Goal: Task Accomplishment & Management: Manage account settings

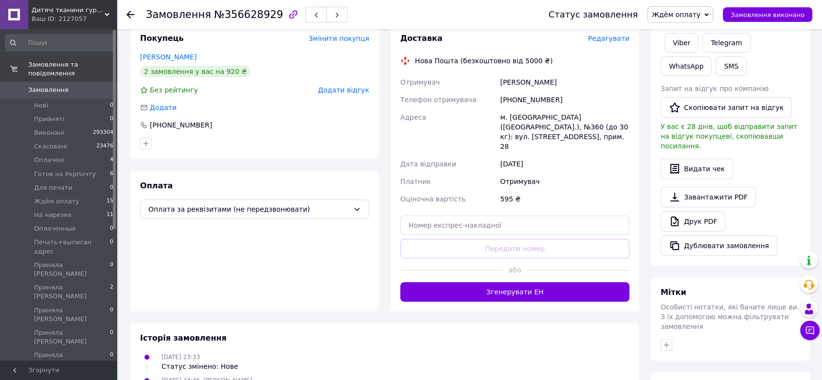
scroll to position [12, 0]
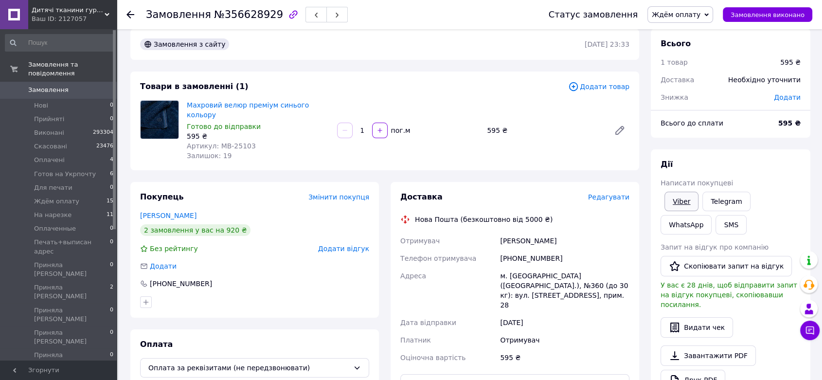
click at [688, 205] on link "Viber" at bounding box center [681, 201] width 34 height 19
click at [149, 168] on div "Замовлення з сайту 10.08.2025 | 23:33 Товари в замовленні (1) Додати товар Махр…" at bounding box center [384, 344] width 520 height 630
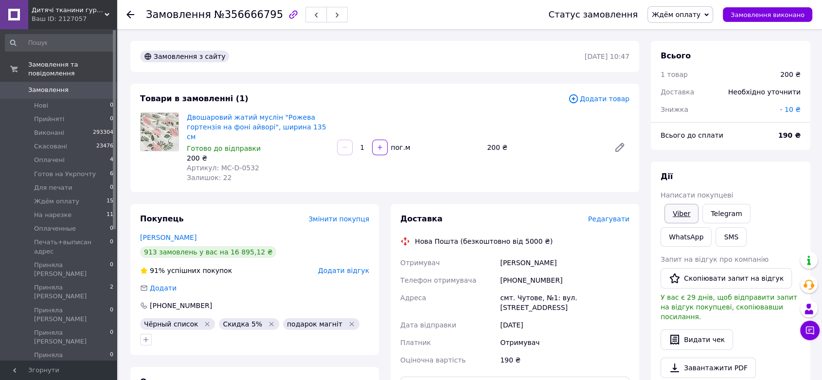
click at [684, 214] on link "Viber" at bounding box center [681, 213] width 34 height 19
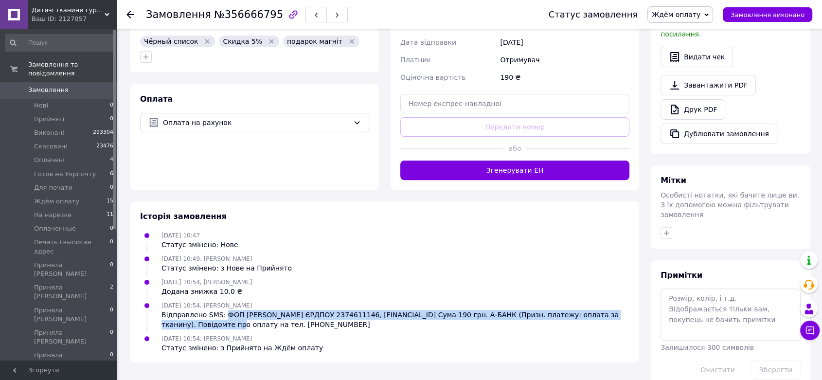
drag, startPoint x: 221, startPoint y: 292, endPoint x: 188, endPoint y: 303, distance: 34.7
click at [187, 310] on div "Відправлено SMS: ФОП Скоклюк В.В. ЄРДПОУ 2374611146, UA193077700000026009611189…" at bounding box center [395, 319] width 468 height 19
copy div "ФОП Скоклюк В.В. ЄРДПОУ 2374611146, UA193077700000026009611189081 Сума 190 грн.…"
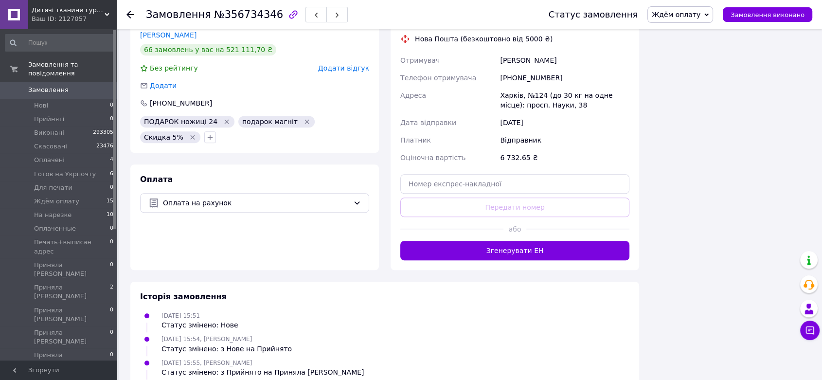
scroll to position [638, 0]
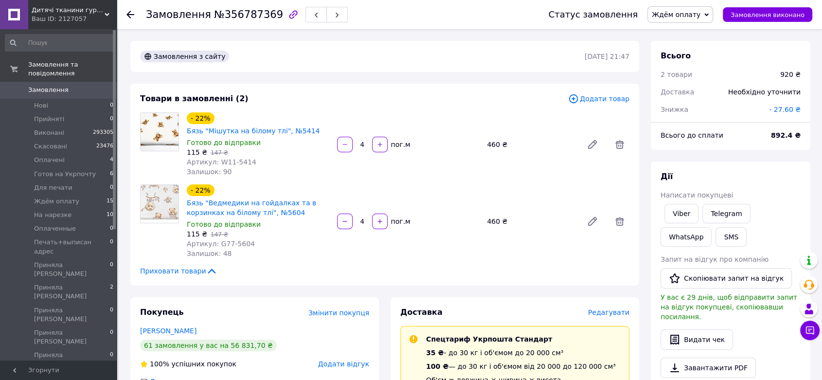
scroll to position [399, 0]
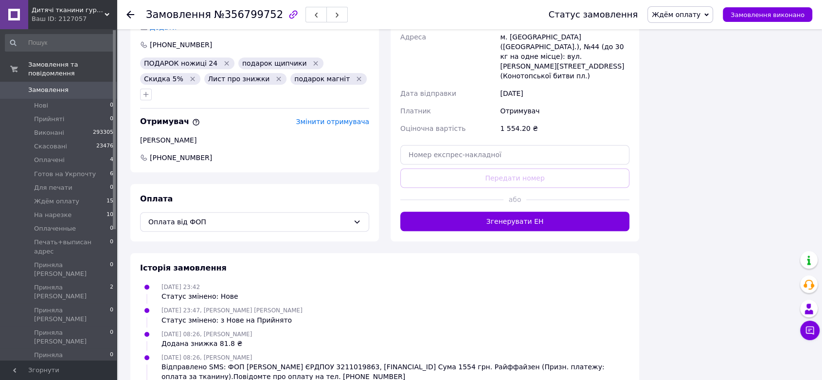
scroll to position [677, 0]
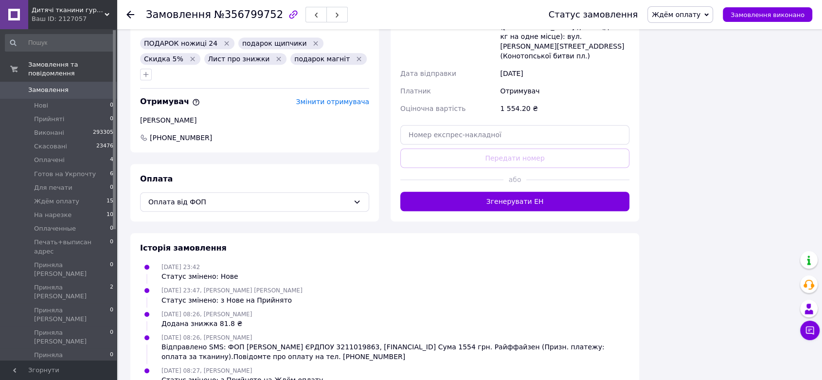
click at [218, 342] on div "Відправлено SMS: ФОП Колотюк І.В. ЄРДПОУ 3211019863, UA273003350000000260062388…" at bounding box center [395, 351] width 468 height 19
click at [220, 342] on div "Відправлено SMS: ФОП Колотюк І.В. ЄРДПОУ 3211019863, UA273003350000000260062388…" at bounding box center [395, 351] width 468 height 19
click at [226, 342] on div "Відправлено SMS: ФОП Колотюк І.В. ЄРДПОУ 3211019863, UA273003350000000260062388…" at bounding box center [395, 351] width 468 height 19
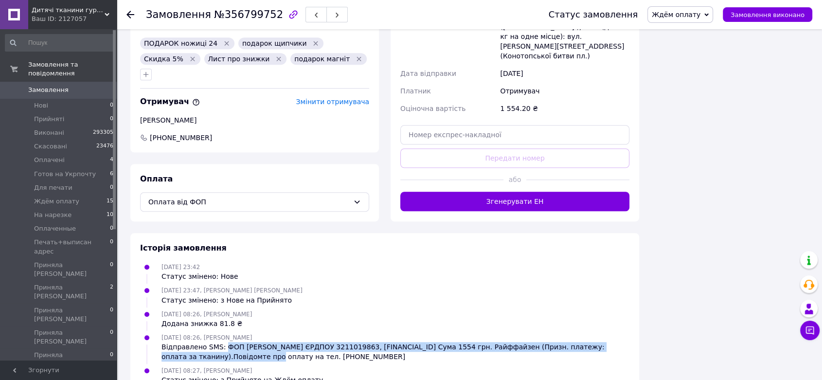
drag, startPoint x: 210, startPoint y: 331, endPoint x: 186, endPoint y: 331, distance: 24.3
click at [186, 342] on div "Відправлено SMS: ФОП Колотюк І.В. ЄРДПОУ 3211019863, UA273003350000000260062388…" at bounding box center [395, 351] width 468 height 19
copy div "ФОП Колотюк І.В. ЄРДПОУ 3211019863, UA273003350000000260062388299 Сума 1554 грн…"
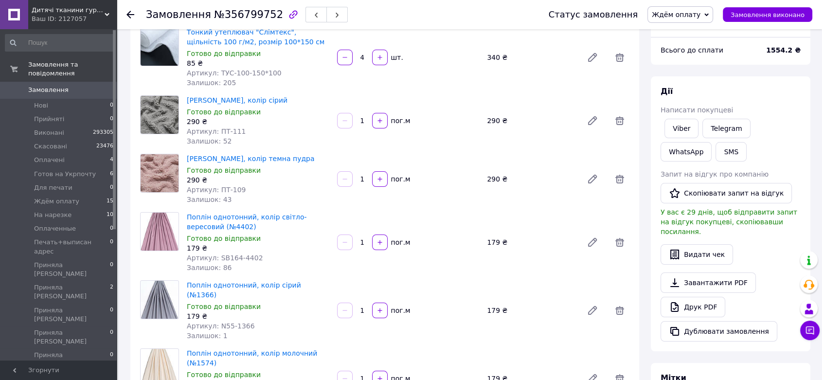
scroll to position [50, 0]
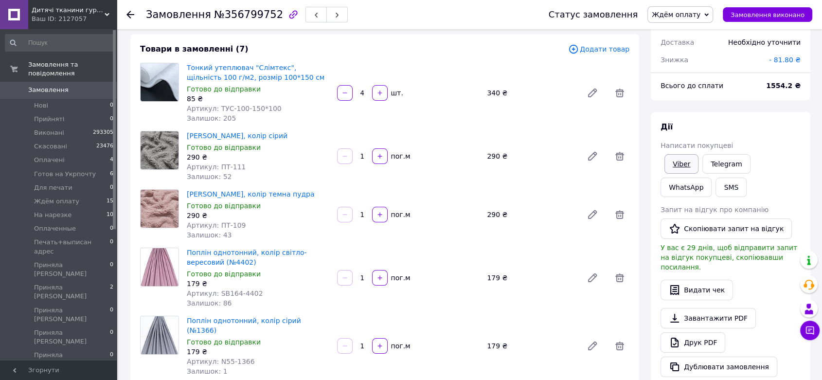
click at [680, 162] on link "Viber" at bounding box center [681, 163] width 34 height 19
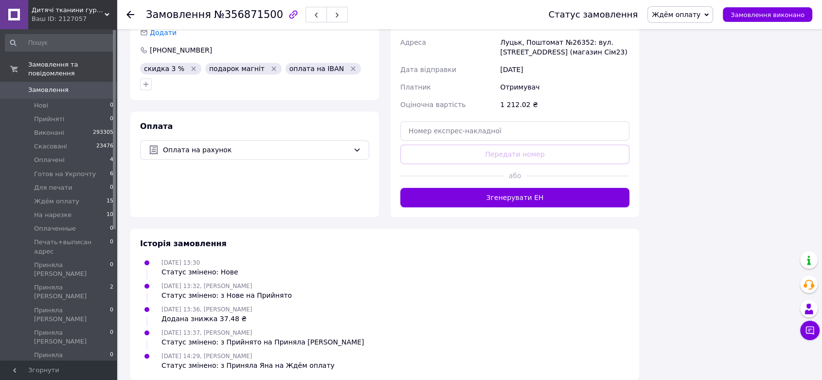
scroll to position [768, 0]
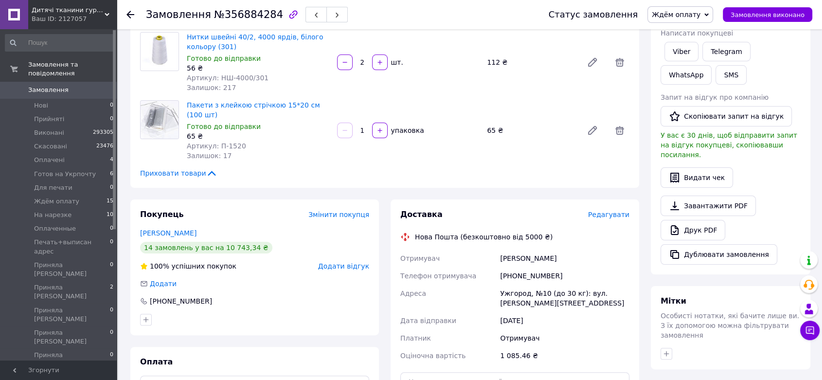
scroll to position [410, 0]
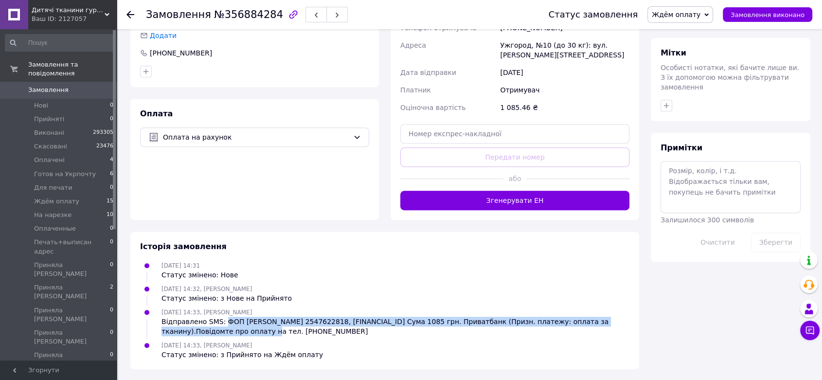
drag, startPoint x: 220, startPoint y: 322, endPoint x: 219, endPoint y: 330, distance: 8.3
click at [219, 330] on div "Відправлено SMS: ФОП Страпко Дмитро ЄРДПОУ 2547622818, UA1730529900000260000308…" at bounding box center [395, 325] width 468 height 19
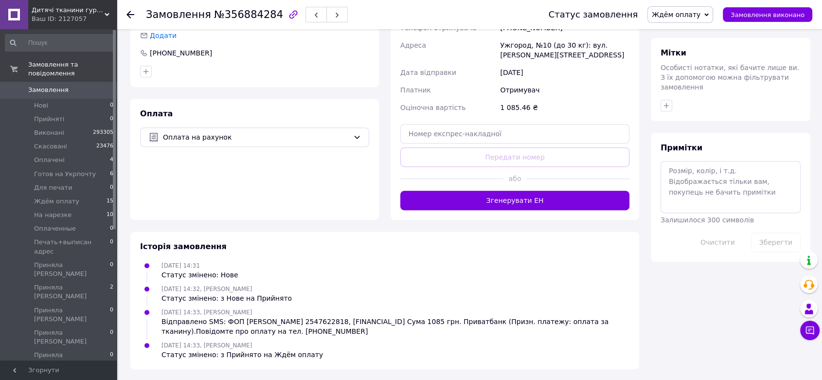
drag, startPoint x: 233, startPoint y: 315, endPoint x: 220, endPoint y: 318, distance: 13.6
click at [220, 318] on div "Відправлено SMS: ФОП Страпко Дмитро ЄРДПОУ 2547622818, UA1730529900000260000308…" at bounding box center [395, 325] width 468 height 19
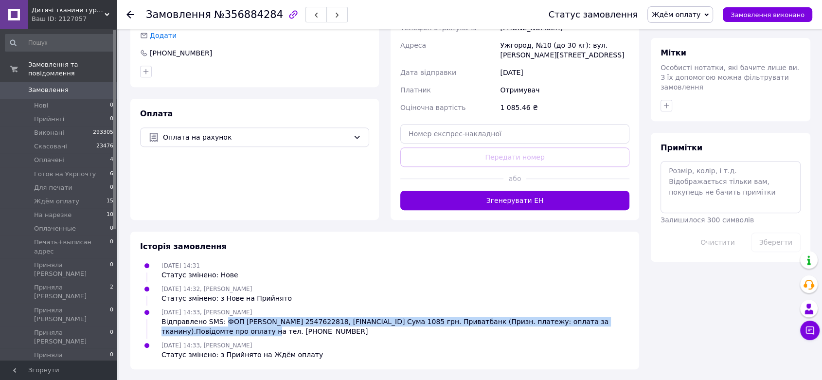
drag, startPoint x: 220, startPoint y: 318, endPoint x: 217, endPoint y: 331, distance: 13.0
click at [217, 331] on div "Відправлено SMS: ФОП Страпко Дмитро ЄРДПОУ 2547622818, UA1730529900000260000308…" at bounding box center [395, 325] width 468 height 19
copy div "ФОП Страпко Дмитро ЄРДПОУ 2547622818, UA173052990000026000030802345 Сума 1085 г…"
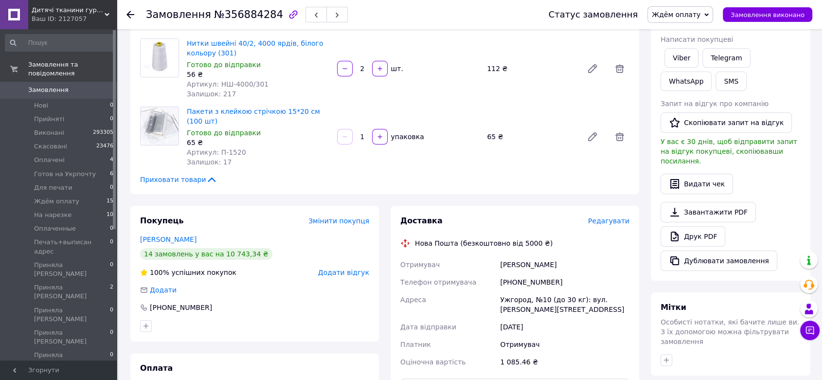
scroll to position [0, 0]
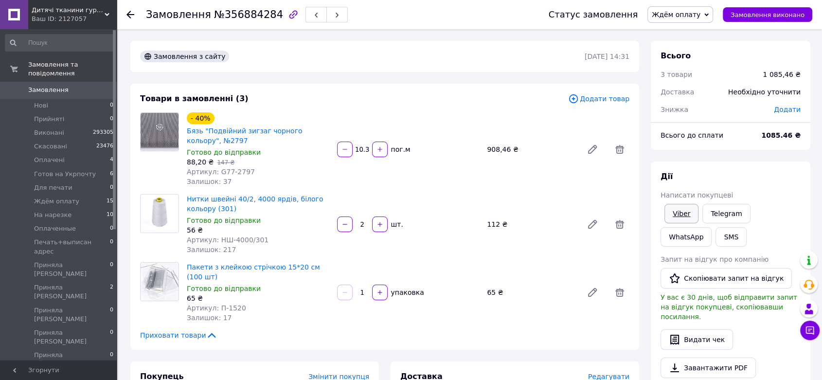
click at [678, 217] on link "Viber" at bounding box center [681, 213] width 34 height 19
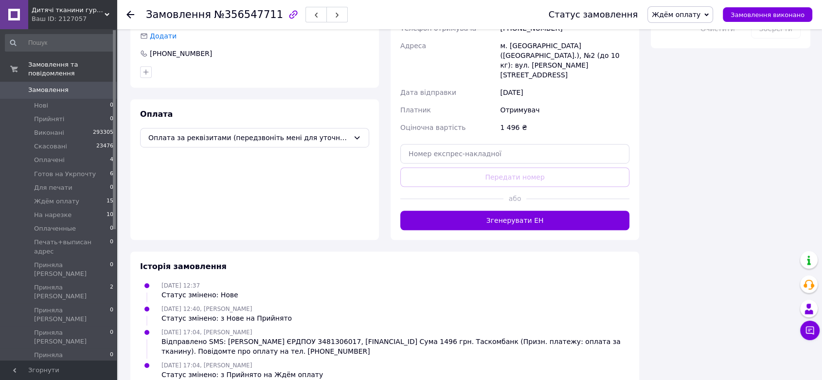
scroll to position [624, 0]
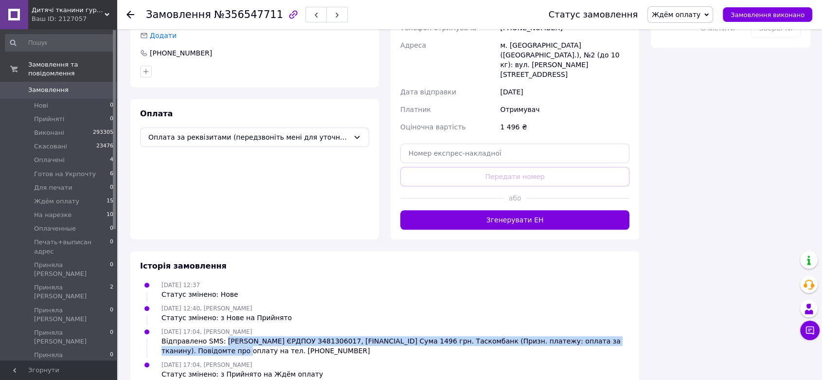
drag, startPoint x: 221, startPoint y: 320, endPoint x: 188, endPoint y: 326, distance: 33.0
click at [188, 336] on div "Відправлено SMS: ФОП Савюк Ю.Ю. ЄРДПОУ 3481306017, UA05339500260020157725700000…" at bounding box center [395, 345] width 468 height 19
copy div "ФОП Савюк Ю.Ю. ЄРДПОУ 3481306017, UA053395002600201577257000001 Сума 1496 грн. …"
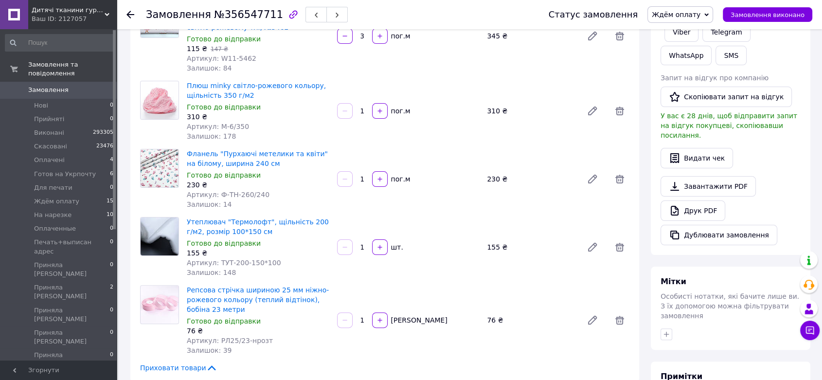
scroll to position [0, 0]
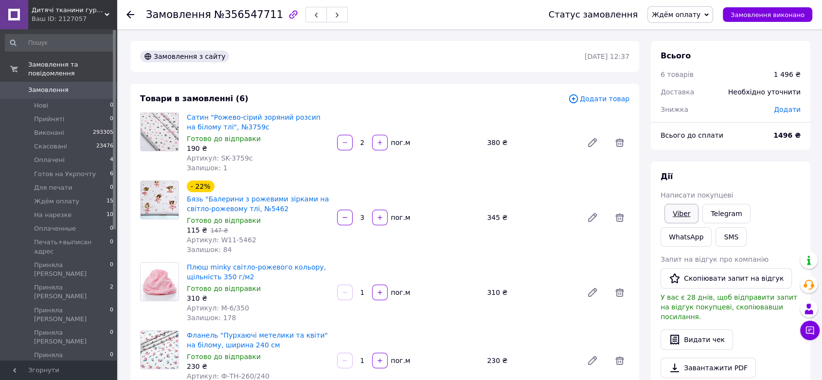
click at [681, 211] on link "Viber" at bounding box center [681, 213] width 34 height 19
click at [678, 212] on link "Viber" at bounding box center [681, 213] width 34 height 19
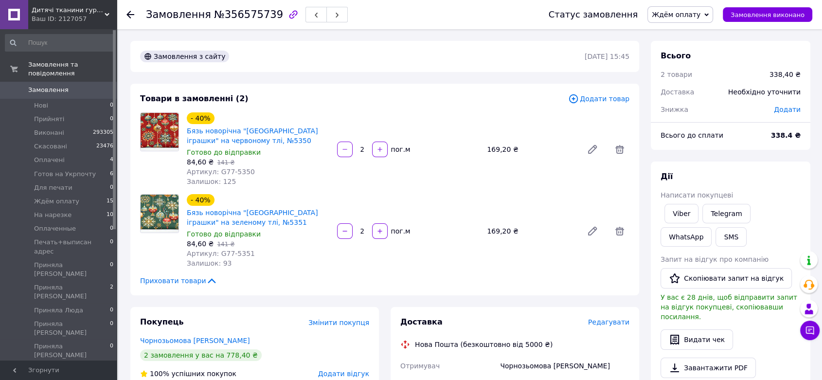
scroll to position [365, 0]
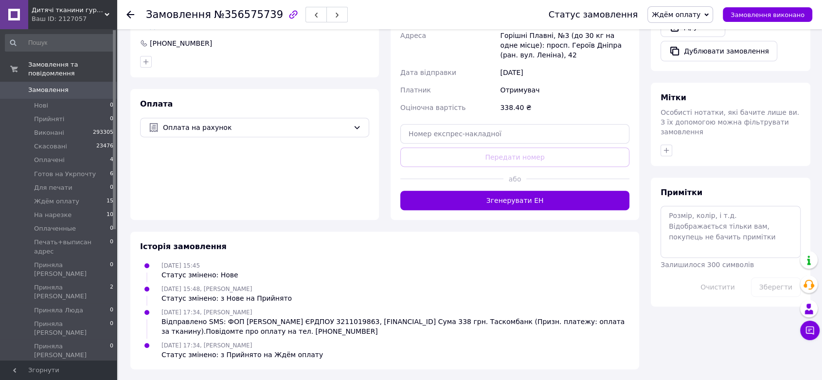
click at [220, 318] on div "Відправлено SMS: ФОП [PERSON_NAME] ЄРДПОУ 3211019863, [FINANCIAL_ID] Сума 338 г…" at bounding box center [395, 325] width 468 height 19
click at [221, 330] on div "Відправлено SMS: ФОП [PERSON_NAME] ЄРДПОУ 3211019863, [FINANCIAL_ID] Сума 338 г…" at bounding box center [395, 325] width 468 height 19
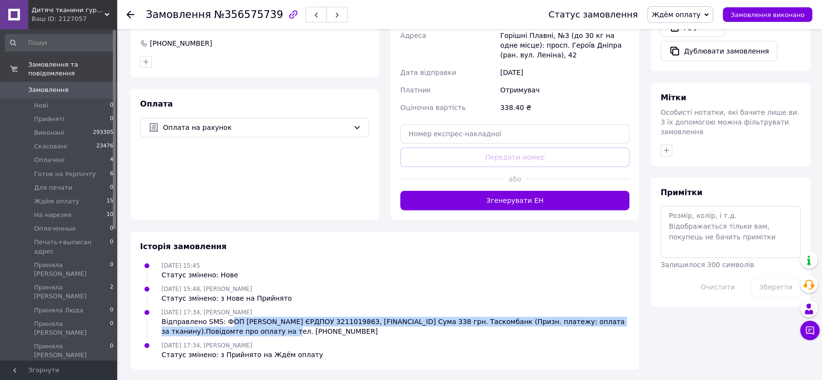
drag, startPoint x: 226, startPoint y: 318, endPoint x: 227, endPoint y: 328, distance: 9.8
click at [227, 328] on div "Відправлено SMS: ФОП [PERSON_NAME] ЄРДПОУ 3211019863, [FINANCIAL_ID] Сума 338 г…" at bounding box center [395, 325] width 468 height 19
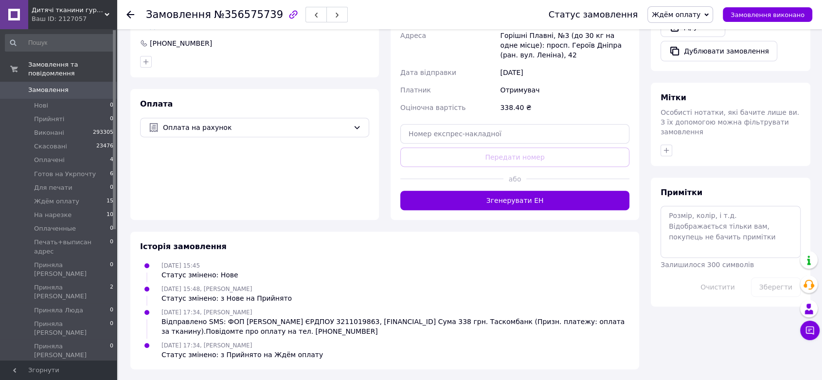
click at [223, 312] on span "[DATE] 17:34, [PERSON_NAME]" at bounding box center [206, 312] width 90 height 7
click at [228, 325] on div "Відправлено SMS: ФОП [PERSON_NAME] ЄРДПОУ 3211019863, [FINANCIAL_ID] Сума 338 г…" at bounding box center [395, 325] width 468 height 19
click at [214, 334] on div "Відправлено SMS: ФОП Колотюк І.В. ЄРДПОУ 3211019863, UA793395002600501577579000…" at bounding box center [395, 325] width 468 height 19
click at [216, 328] on div "Відправлено SMS: ФОП Колотюк І.В. ЄРДПОУ 3211019863, UA793395002600501577579000…" at bounding box center [395, 325] width 468 height 19
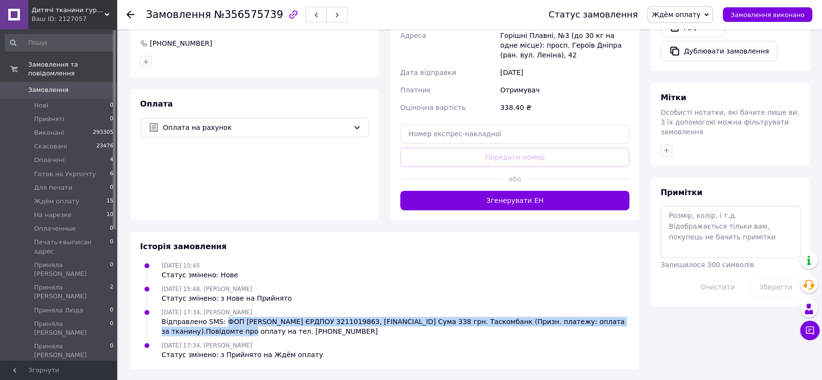
drag, startPoint x: 220, startPoint y: 322, endPoint x: 188, endPoint y: 327, distance: 32.4
click at [188, 327] on div "Відправлено SMS: ФОП Колотюк І.В. ЄРДПОУ 3211019863, UA793395002600501577579000…" at bounding box center [395, 325] width 468 height 19
copy div "ФОП Колотюк І.В. ЄРДПОУ 3211019863, UA793395002600501577579000001 Сума 338 грн.…"
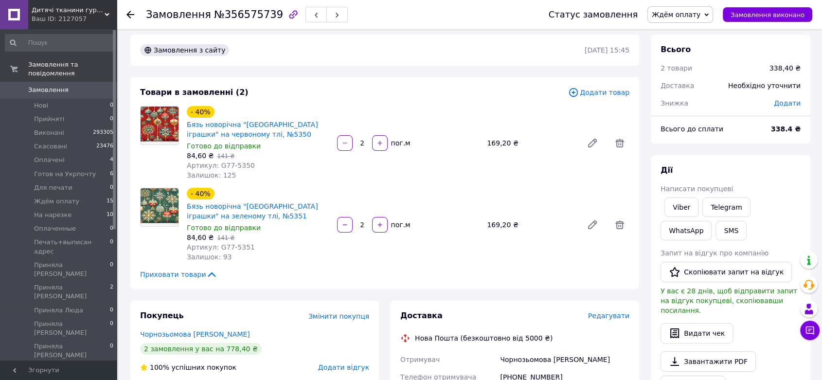
scroll to position [0, 0]
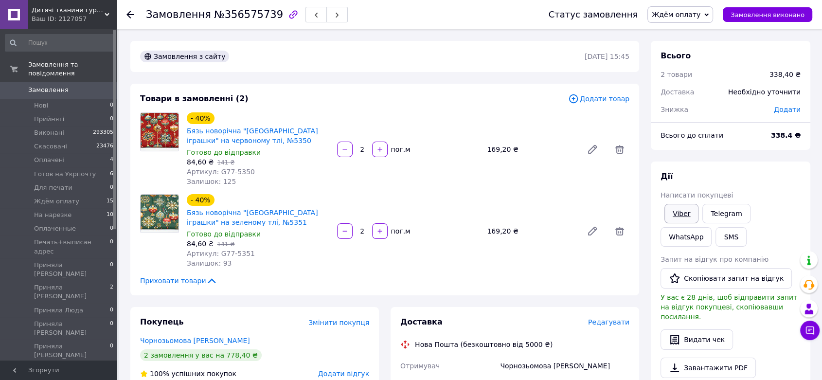
click at [675, 217] on link "Viber" at bounding box center [681, 213] width 34 height 19
click at [787, 170] on div "Дії Написати покупцеві Viber Telegram WhatsApp SMS Запит на відгук про компанію…" at bounding box center [729, 298] width 159 height 275
click at [675, 212] on link "Viber" at bounding box center [681, 213] width 34 height 19
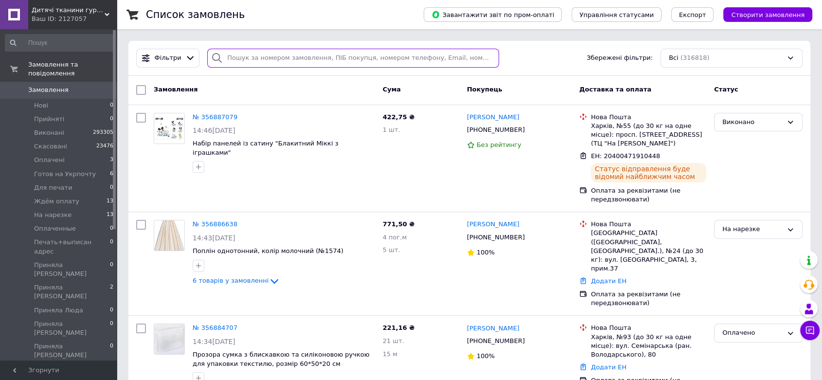
click at [319, 65] on input "search" at bounding box center [353, 58] width 292 height 19
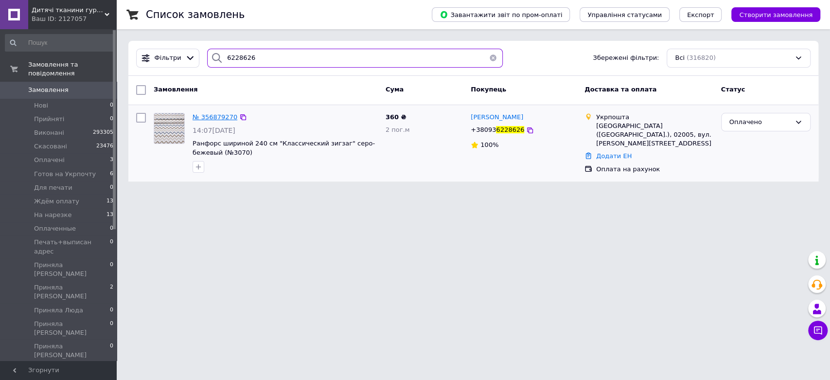
type input "6228626"
click at [212, 114] on span "№ 356879270" at bounding box center [214, 116] width 45 height 7
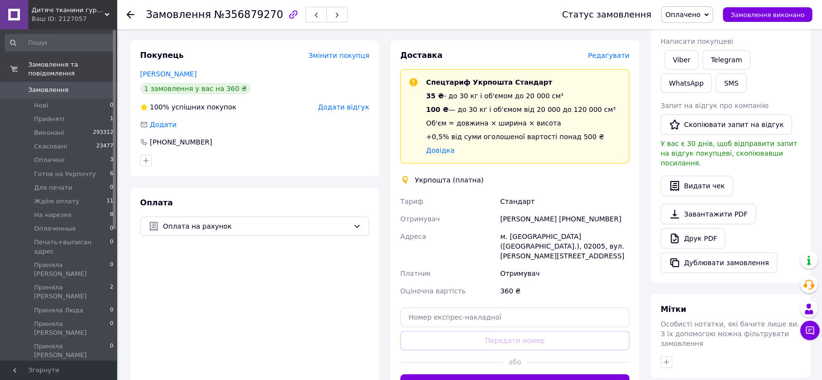
scroll to position [162, 0]
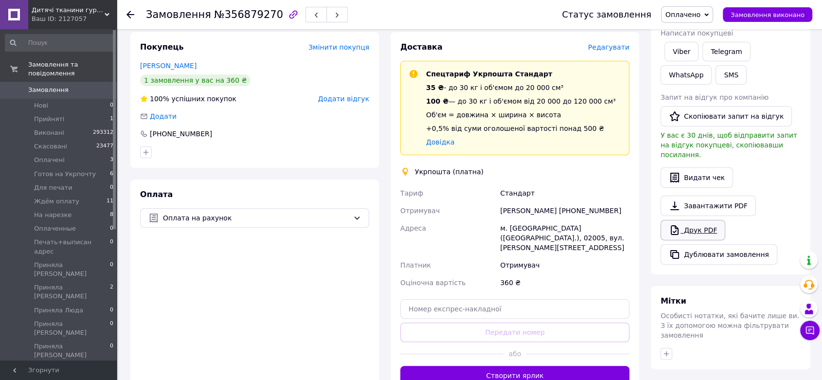
click at [703, 224] on link "Друк PDF" at bounding box center [692, 230] width 65 height 20
click at [699, 13] on span "Оплачено" at bounding box center [682, 15] width 35 height 8
click at [704, 69] on li "На нарезке" at bounding box center [707, 67] width 93 height 15
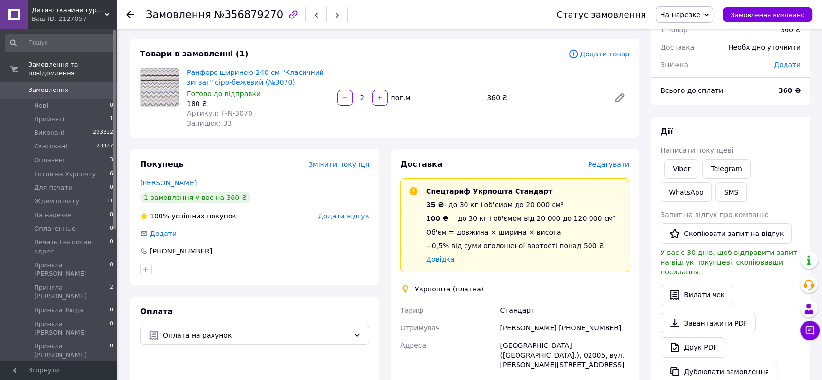
scroll to position [0, 0]
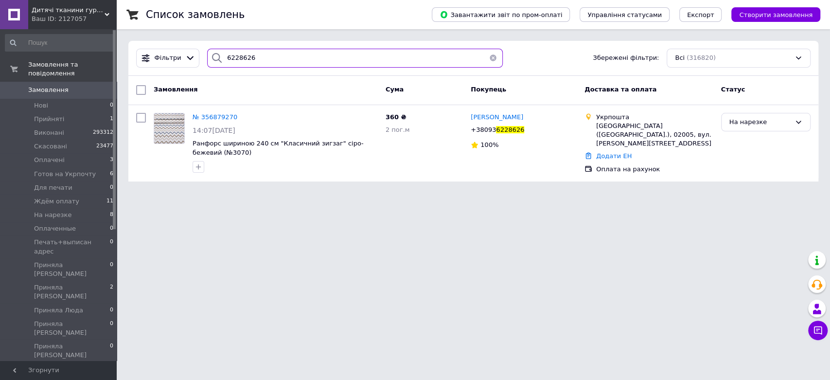
click at [270, 50] on input "6228626" at bounding box center [355, 58] width 296 height 19
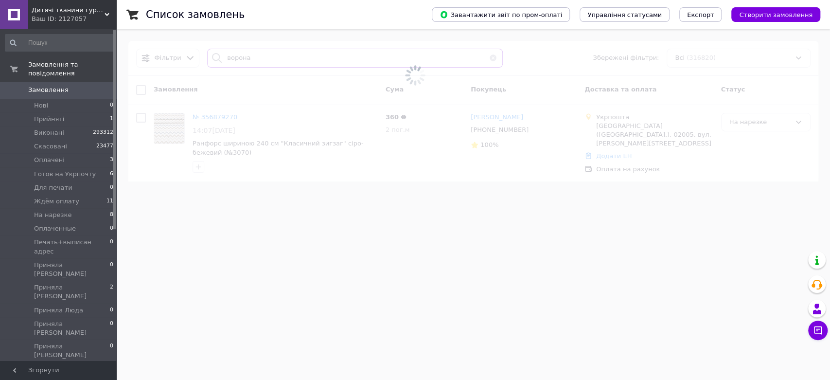
type input "ворона"
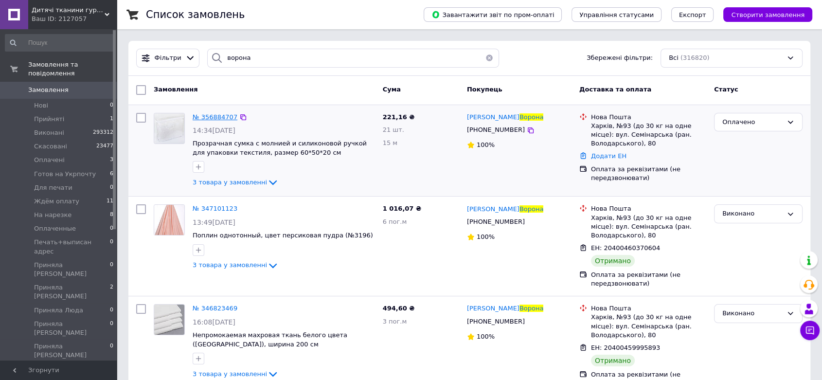
click at [213, 117] on span "№ 356884707" at bounding box center [214, 116] width 45 height 7
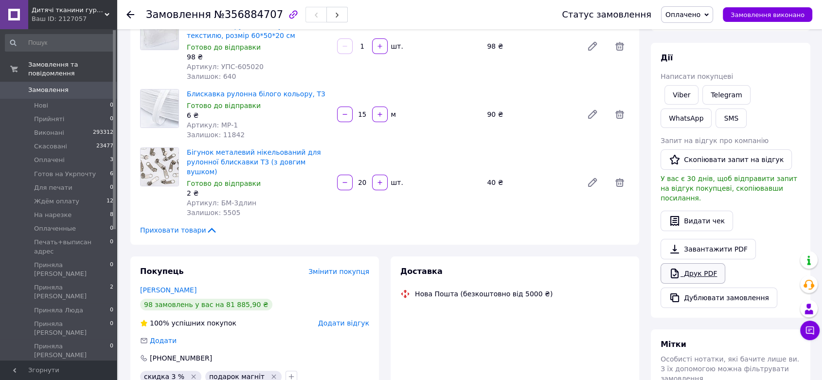
scroll to position [108, 0]
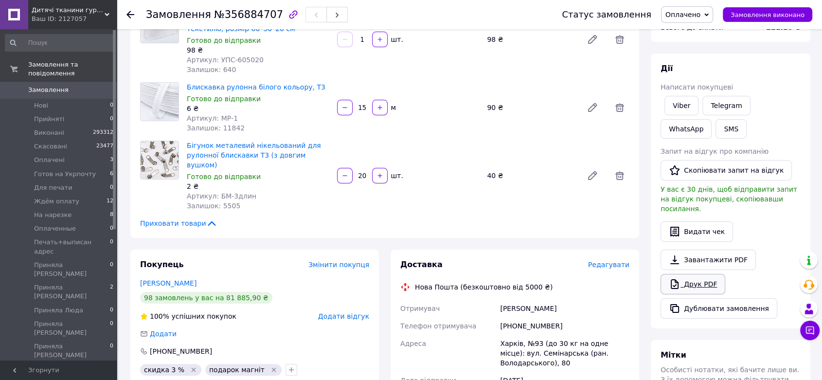
click at [707, 276] on link "Друк PDF" at bounding box center [692, 284] width 65 height 20
click at [700, 13] on span "Оплачено" at bounding box center [682, 15] width 35 height 8
click at [698, 70] on li "На нарезке" at bounding box center [707, 67] width 93 height 15
click at [56, 86] on span "Замовлення" at bounding box center [48, 90] width 40 height 9
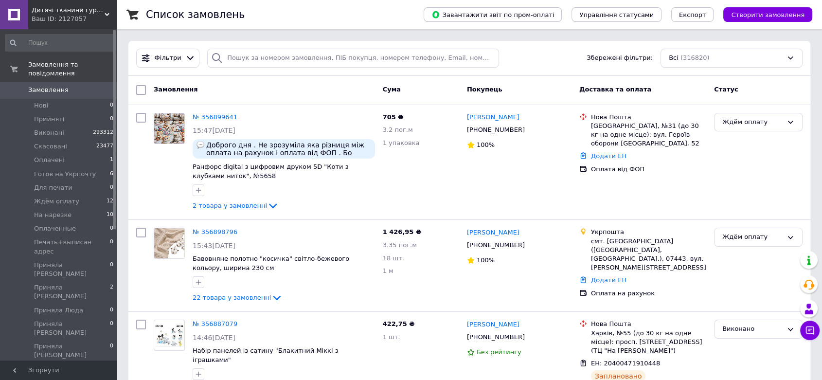
click at [75, 86] on span "Замовлення" at bounding box center [59, 90] width 62 height 9
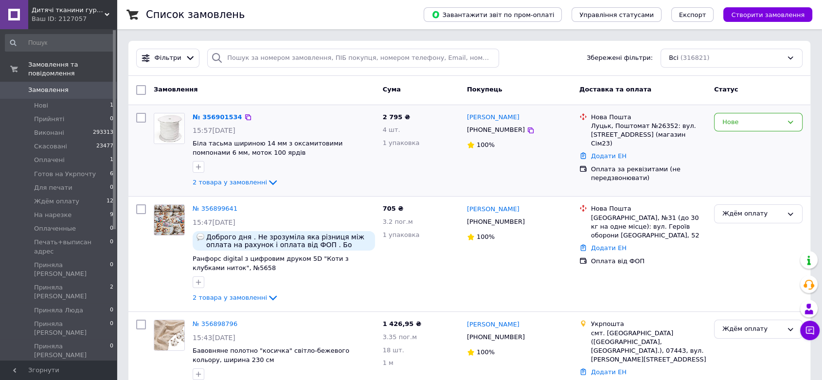
click at [132, 158] on div at bounding box center [140, 151] width 17 height 84
click at [92, 99] on li "Нові 1" at bounding box center [59, 106] width 119 height 14
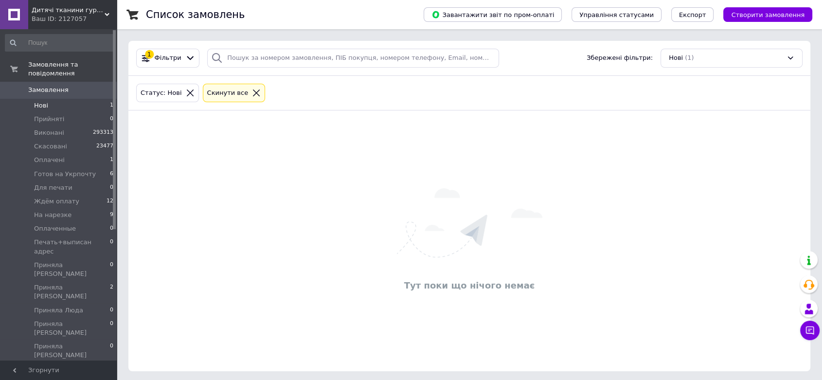
click at [97, 86] on link "Замовлення 0" at bounding box center [59, 90] width 119 height 17
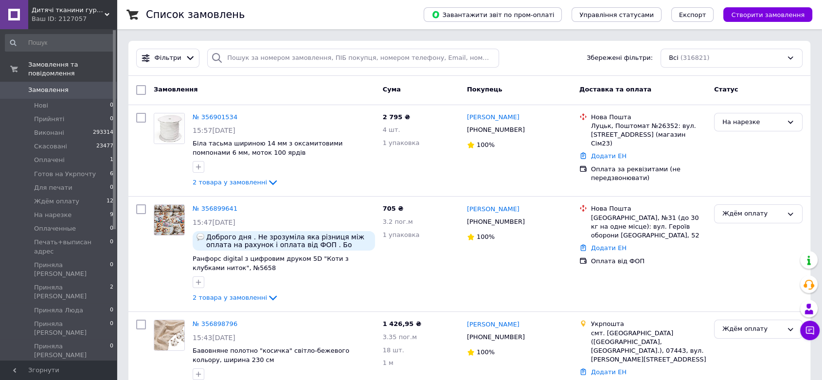
click at [66, 86] on span "Замовлення" at bounding box center [59, 90] width 62 height 9
click at [93, 194] on li "Ждём оплату 8" at bounding box center [59, 201] width 119 height 14
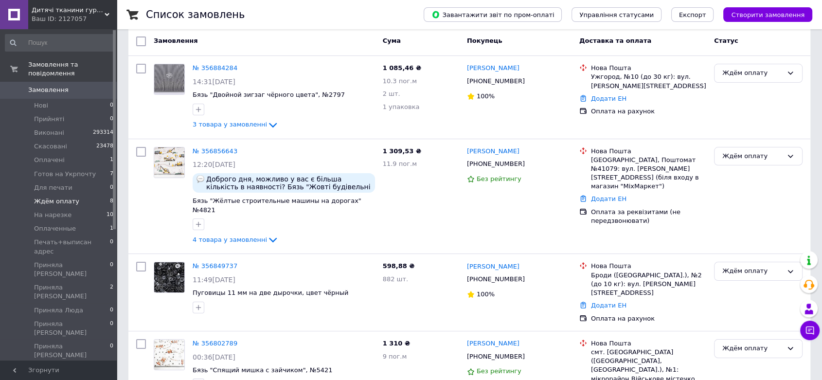
scroll to position [30, 0]
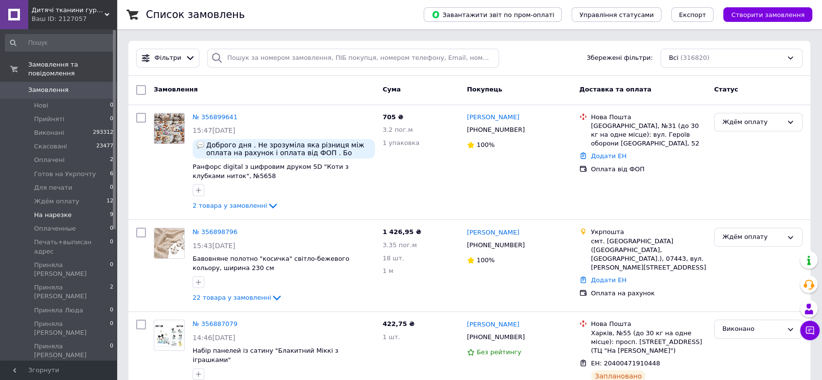
click at [71, 208] on li "На нарезке 9" at bounding box center [59, 215] width 119 height 14
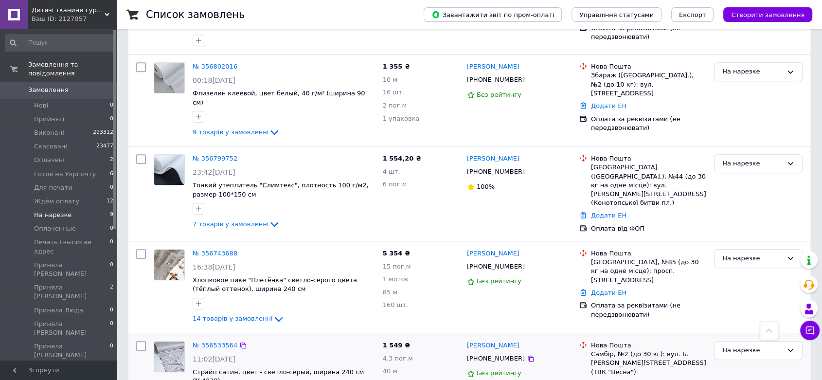
scroll to position [543, 0]
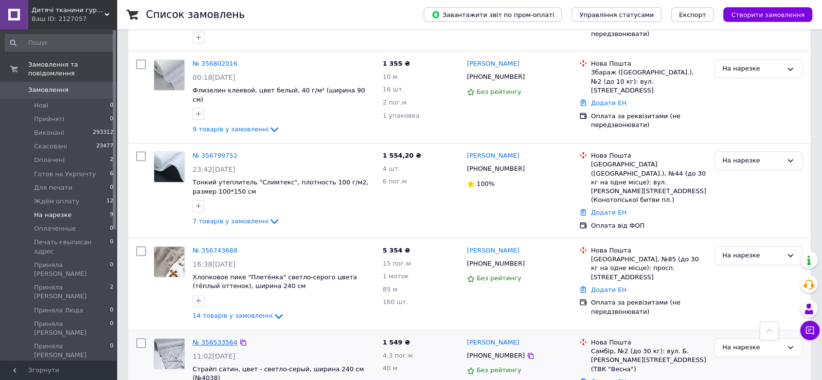
click at [218, 338] on link "№ 356533564" at bounding box center [214, 341] width 45 height 7
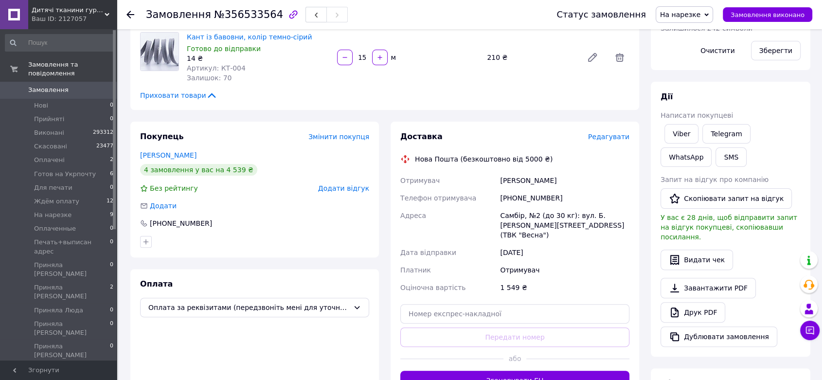
scroll to position [14, 0]
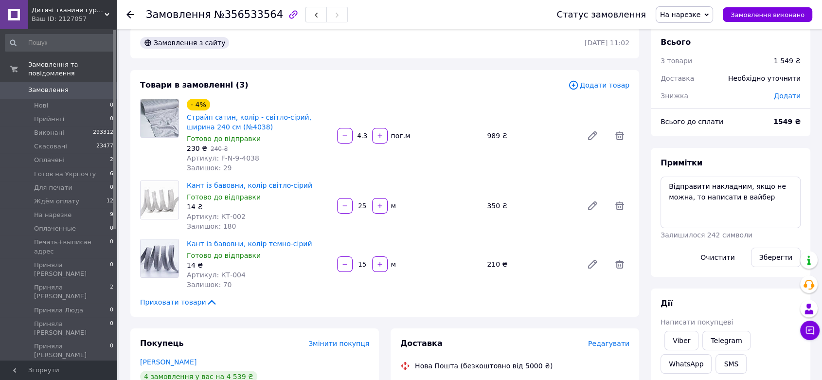
click at [91, 86] on span "0" at bounding box center [103, 90] width 27 height 9
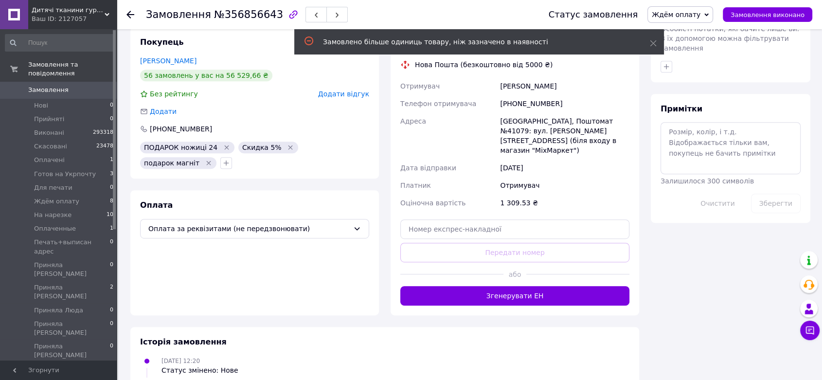
scroll to position [355, 0]
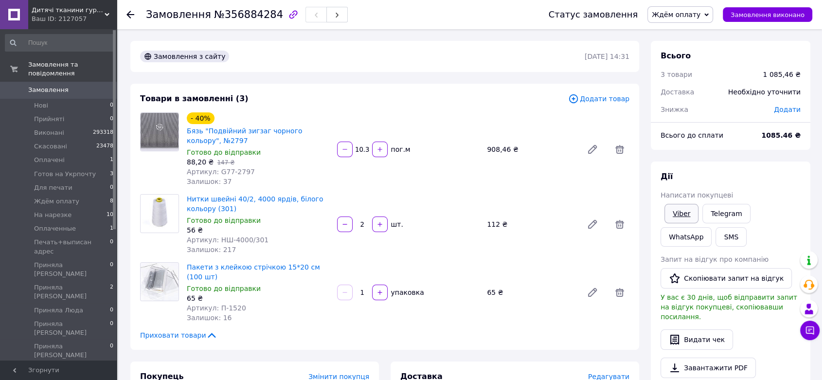
click at [681, 212] on link "Viber" at bounding box center [681, 213] width 34 height 19
click at [54, 82] on link "Замовлення 0" at bounding box center [59, 90] width 119 height 17
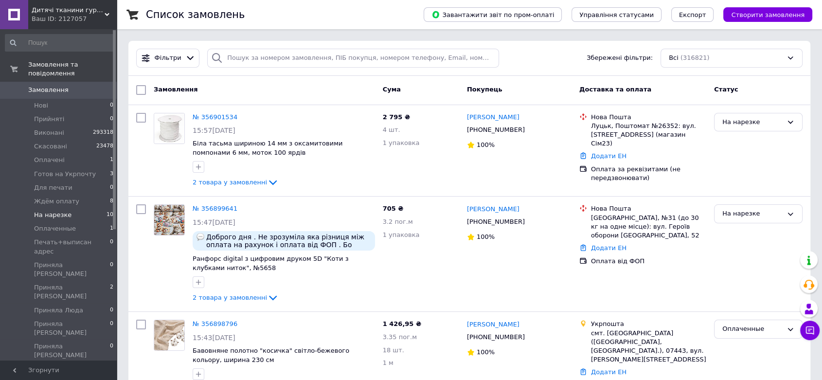
click at [67, 208] on li "На нарезке 10" at bounding box center [59, 215] width 119 height 14
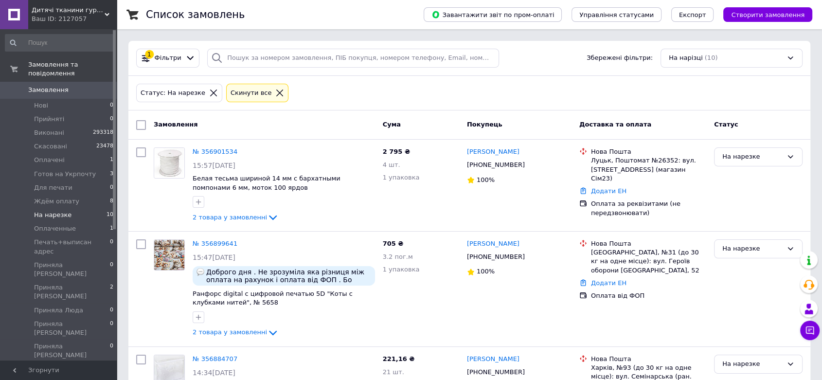
scroll to position [46, 0]
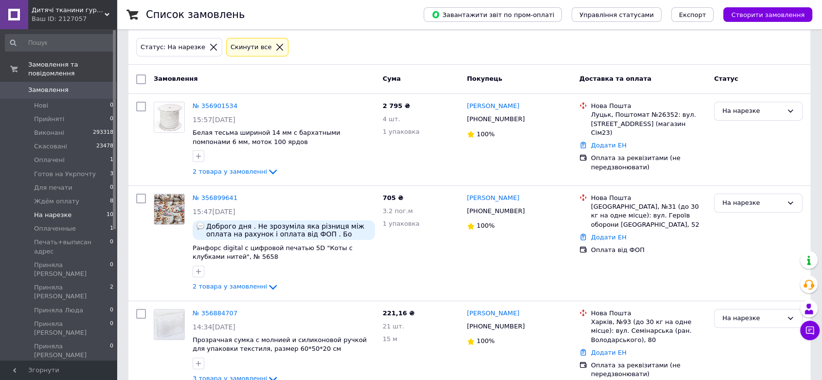
drag, startPoint x: 798, startPoint y: 319, endPoint x: 819, endPoint y: 281, distance: 42.6
click at [799, 318] on div "На нарезке" at bounding box center [758, 318] width 88 height 19
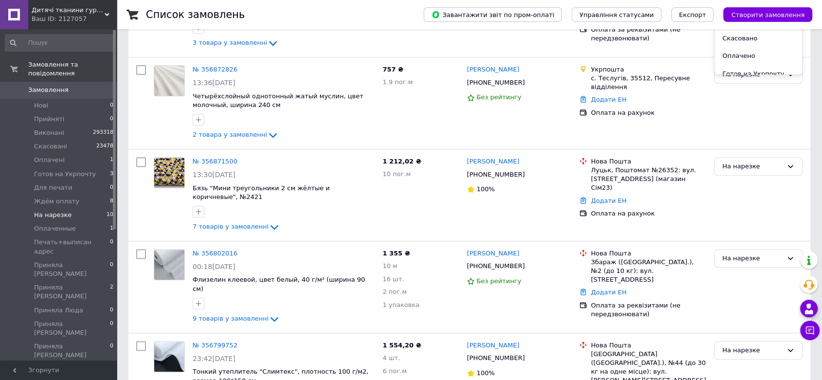
scroll to position [381, 0]
click at [810, 327] on button "Чат з покупцем" at bounding box center [809, 329] width 19 height 19
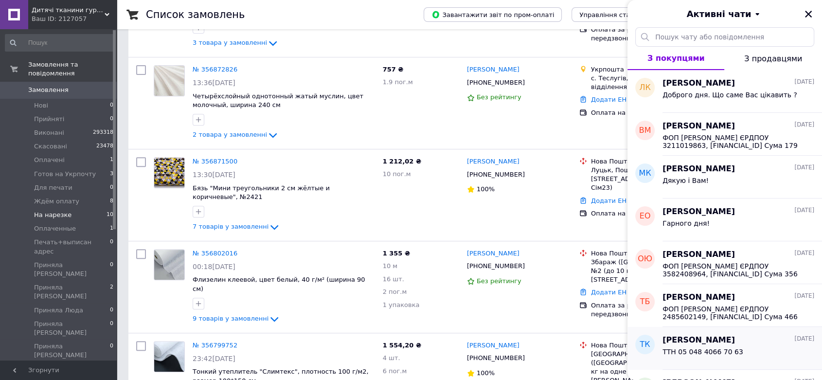
click at [809, 330] on div "таня кальченко 28.07.2025 ТТН 05 048 4066 70 63" at bounding box center [741, 348] width 159 height 43
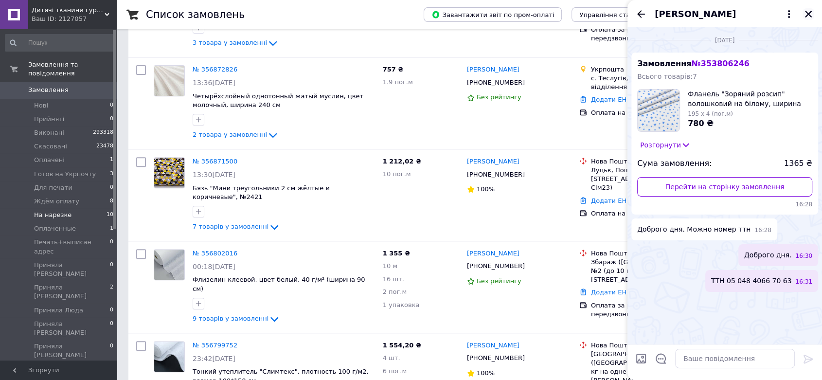
click at [805, 11] on icon "Закрити" at bounding box center [808, 14] width 9 height 9
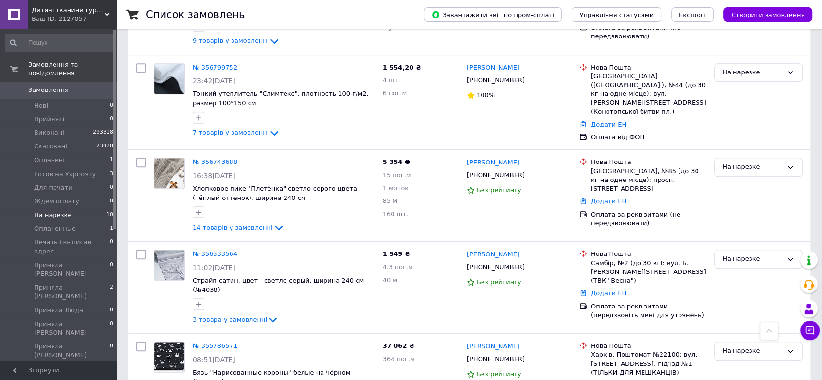
scroll to position [675, 0]
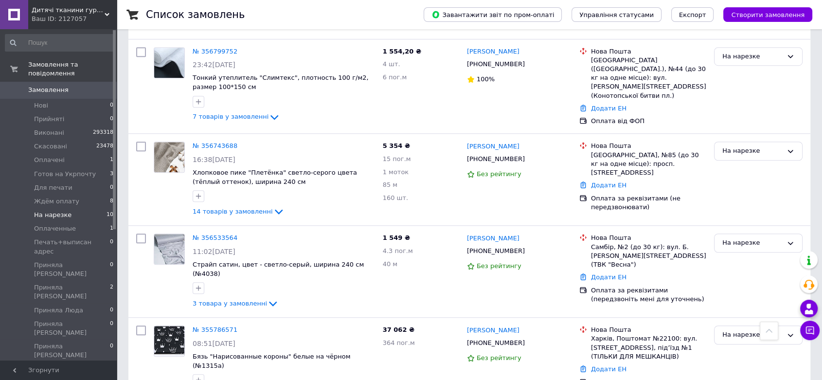
click at [808, 306] on use at bounding box center [808, 308] width 8 height 10
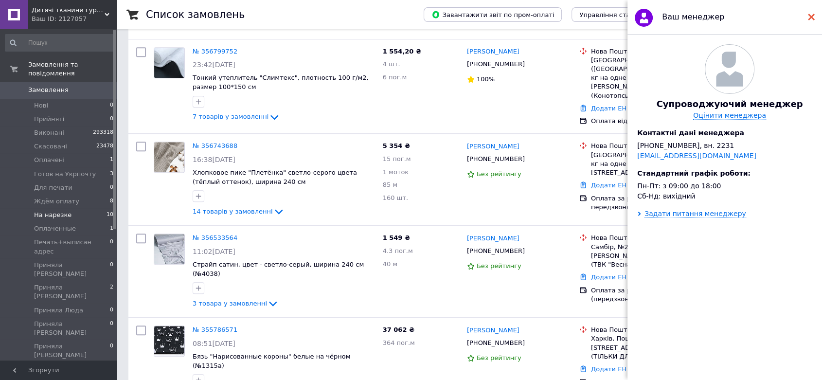
click at [812, 16] on use at bounding box center [810, 17] width 7 height 7
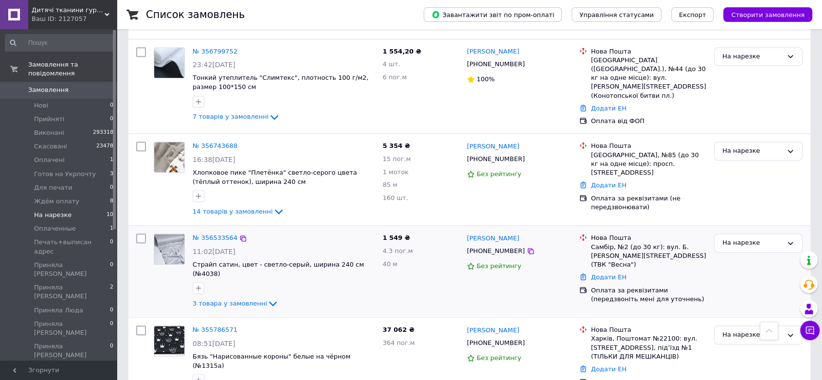
click at [313, 226] on div "№ 356533564 11:02, 10.08.2025 Страйп сатин, цвет - светло-серый, ширина 240 см …" at bounding box center [469, 271] width 682 height 91
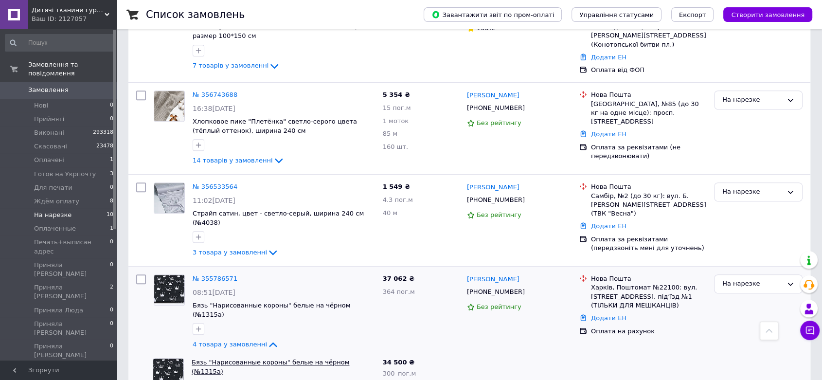
scroll to position [669, 0]
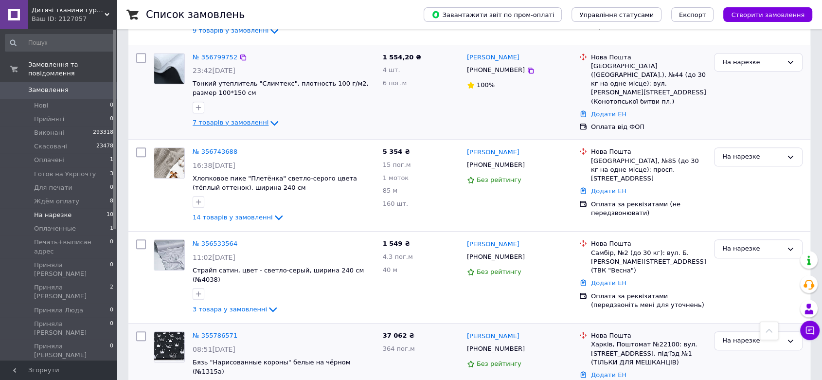
click at [256, 119] on span "7 товарів у замовленні" at bounding box center [230, 122] width 76 height 7
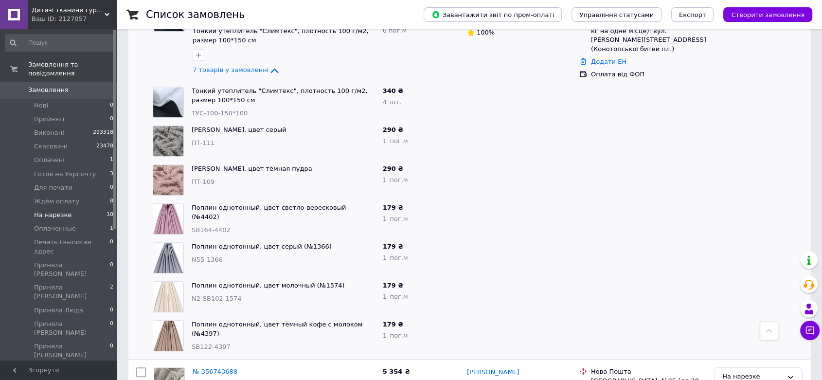
scroll to position [777, 0]
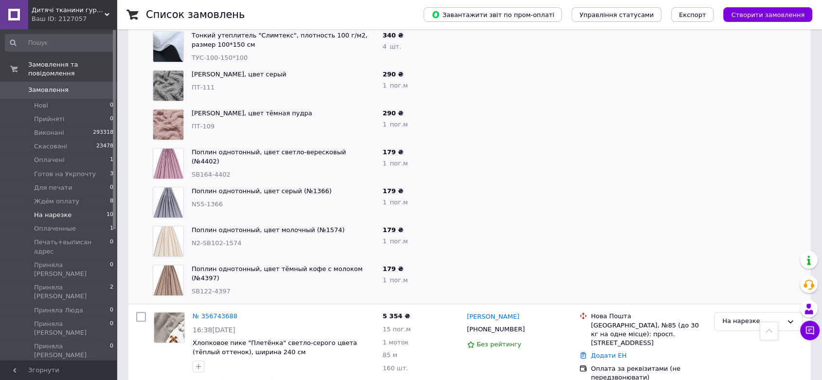
click at [95, 86] on span "0" at bounding box center [103, 90] width 27 height 9
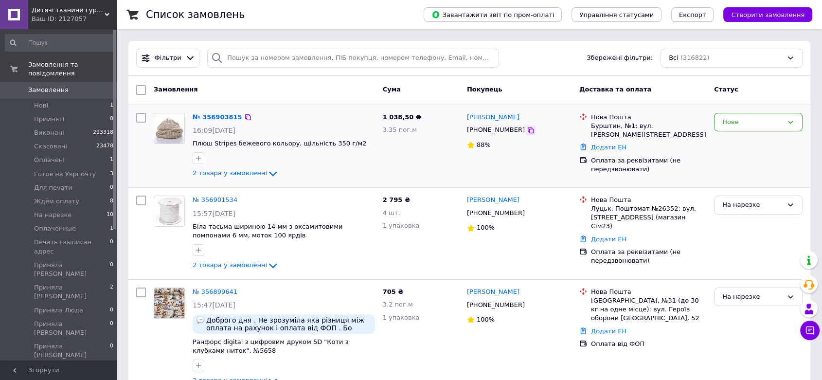
click at [527, 129] on icon at bounding box center [530, 130] width 6 height 6
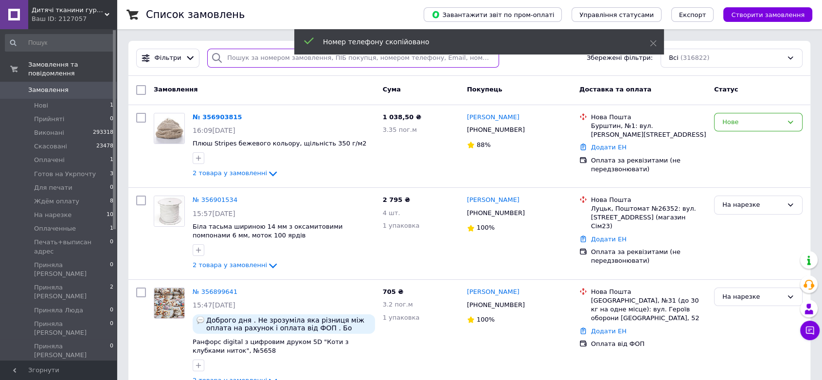
click at [268, 59] on input "search" at bounding box center [353, 58] width 292 height 19
paste input "[PHONE_NUMBER]"
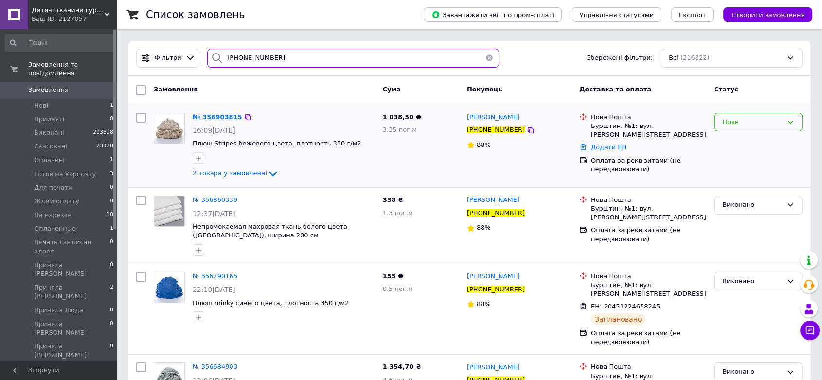
type input "[PHONE_NUMBER]"
click at [730, 120] on div "Нове" at bounding box center [752, 122] width 60 height 10
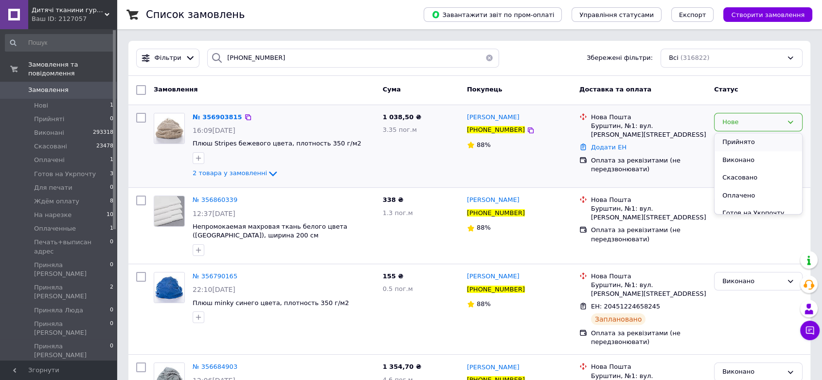
click at [733, 140] on li "Прийнято" at bounding box center [757, 142] width 87 height 18
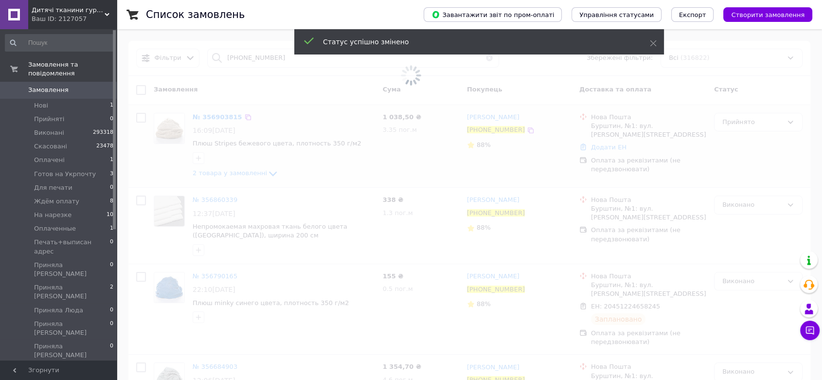
click at [225, 119] on span at bounding box center [411, 75] width 822 height 151
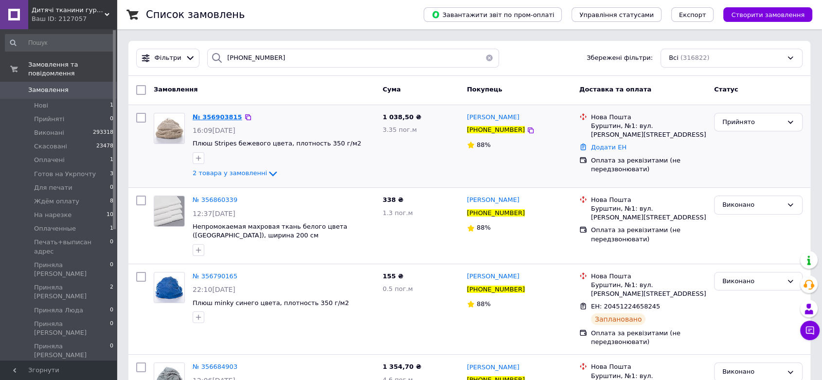
click at [223, 115] on span "№ 356903815" at bounding box center [217, 116] width 50 height 7
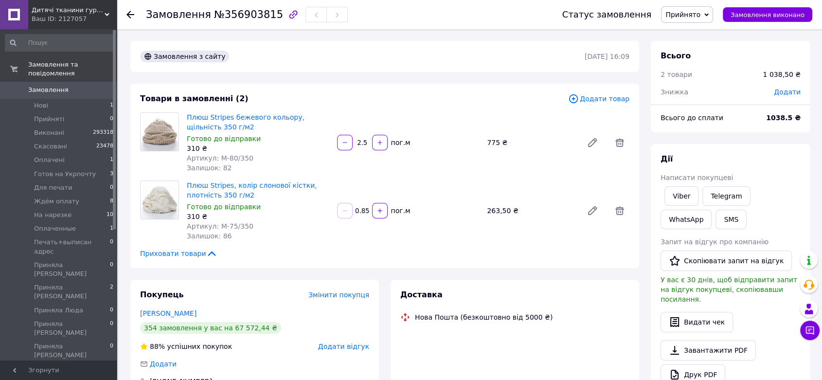
click at [692, 15] on span "Прийнято" at bounding box center [682, 15] width 35 height 8
click at [692, 14] on span "Прийнято" at bounding box center [682, 15] width 35 height 8
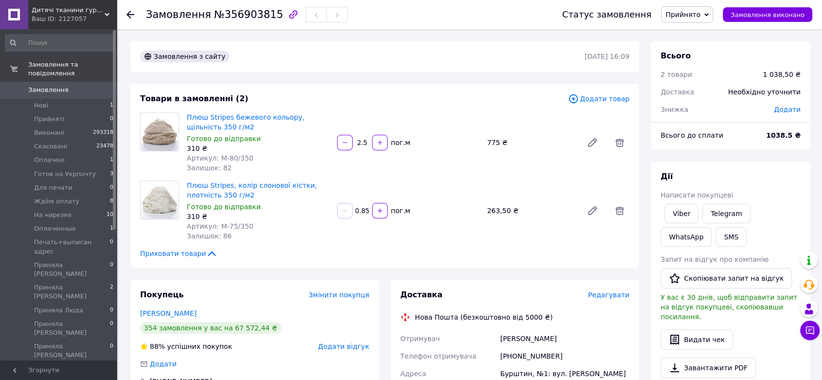
click at [691, 20] on span "Прийнято" at bounding box center [687, 14] width 52 height 17
click at [691, 105] on li "Ждём оплату" at bounding box center [707, 107] width 93 height 15
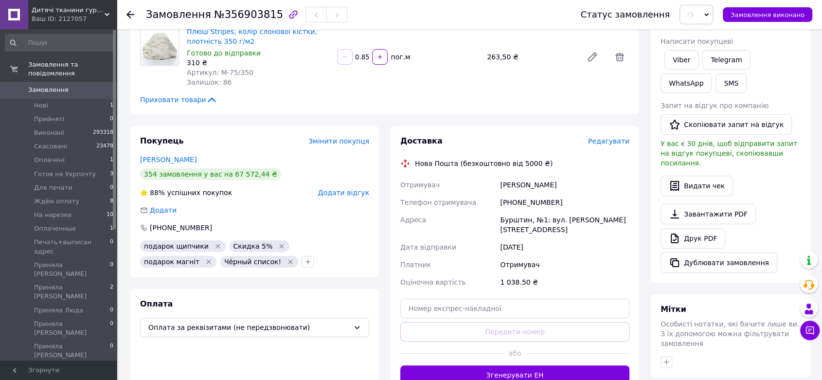
scroll to position [162, 0]
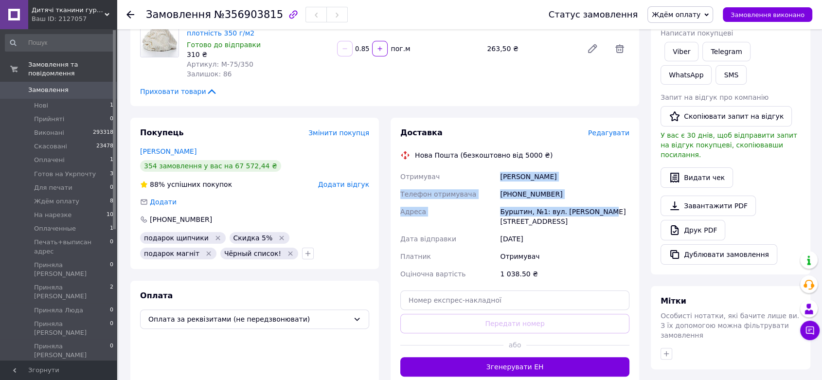
drag, startPoint x: 499, startPoint y: 174, endPoint x: 598, endPoint y: 208, distance: 104.2
click at [598, 208] on div "Отримувач Ціник Віра Телефон отримувача +380979778589 Адреса Бурштин, №1: вул. …" at bounding box center [514, 225] width 233 height 115
copy div "Ціник Віра Телефон отримувача +380979778589 Адреса Бурштин, №1: вул. Шухевича, 3"
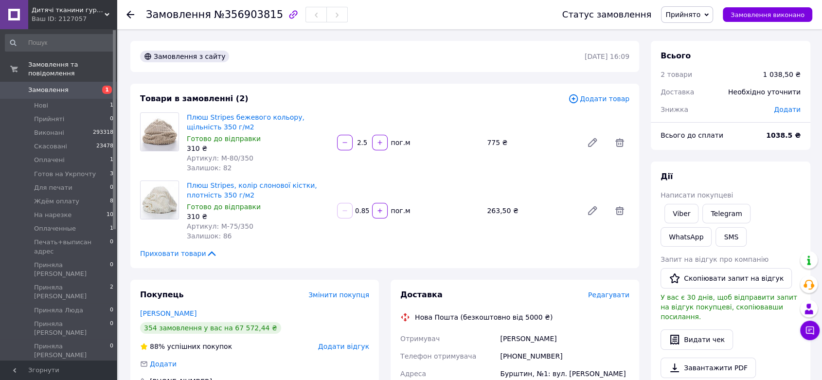
click at [782, 110] on span "Додати" at bounding box center [786, 109] width 27 height 8
click at [719, 139] on input "text" at bounding box center [719, 148] width 57 height 19
type input "5"
click at [769, 146] on div "₴" at bounding box center [767, 148] width 12 height 11
click at [763, 182] on li "%" at bounding box center [772, 187] width 39 height 18
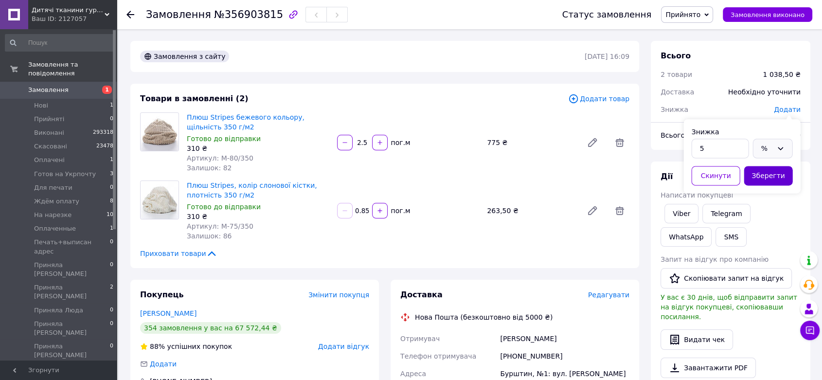
click at [763, 177] on button "Зберегти" at bounding box center [768, 175] width 49 height 19
click at [715, 239] on button "SMS" at bounding box center [730, 236] width 31 height 19
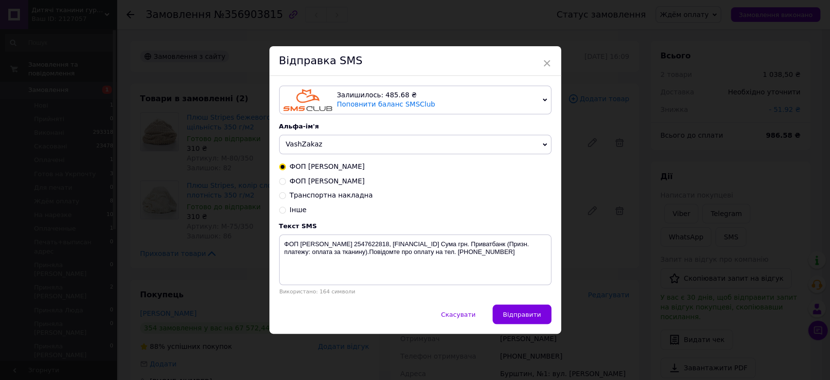
click at [335, 178] on span "ФОП [PERSON_NAME]" at bounding box center [327, 181] width 75 height 8
click at [286, 178] on input "ФОП [PERSON_NAME]" at bounding box center [282, 180] width 7 height 7
radio input "true"
radio input "false"
click at [529, 242] on textarea "ФОП [PERSON_NAME] ЄРДПОУ 2600502306, [FINANCIAL_ID] Сума грн. А-БАНК (Призн. пл…" at bounding box center [415, 259] width 272 height 51
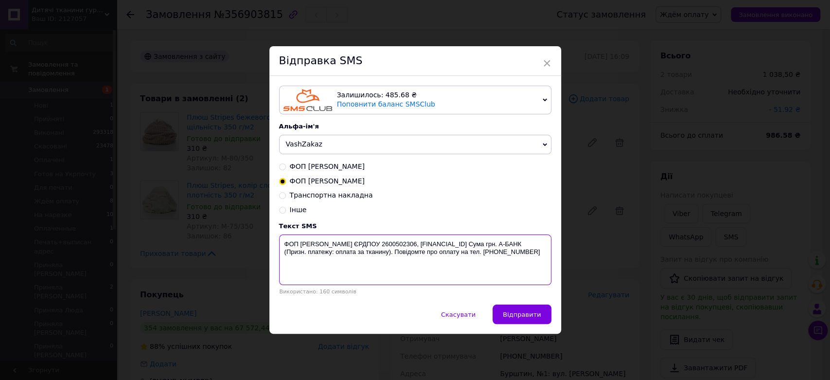
click at [529, 242] on textarea "ФОП [PERSON_NAME] ЄРДПОУ 2600502306, [FINANCIAL_ID] Сума грн. А-БАНК (Призн. пл…" at bounding box center [415, 259] width 272 height 51
drag, startPoint x: 280, startPoint y: 244, endPoint x: 426, endPoint y: 254, distance: 145.7
click at [426, 254] on textarea "ФОП Мазурок Л. Д. ЄРДПОУ 2600502306, UA273077700000026007611189102 Сума 987 грн…" at bounding box center [415, 259] width 272 height 51
type textarea "ФОП Мазурок Л. Д. ЄРДПОУ 2600502306, UA273077700000026007611189102 Сума 987 грн…"
click at [695, 173] on div "× Відправка SMS Залишилось: 485.68 ₴ Поповнити баланс SMSClub Підключити LetsAd…" at bounding box center [415, 190] width 830 height 380
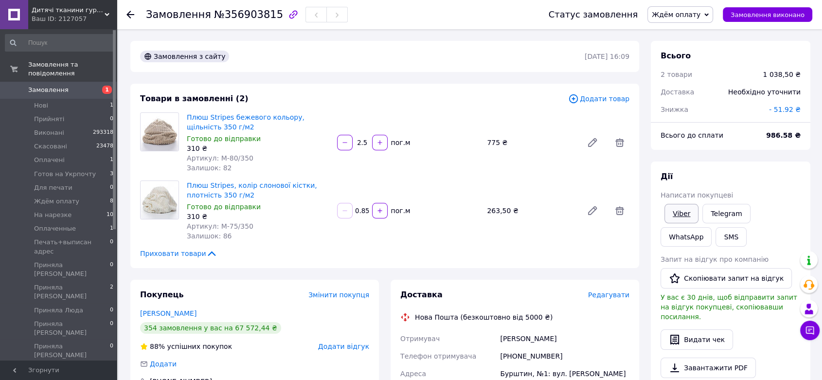
click at [683, 215] on link "Viber" at bounding box center [681, 213] width 34 height 19
click at [135, 280] on div "Покупець Змінити покупця Ціник Віра 354 замовлення у вас на 67 572,44 ₴ 88% усп…" at bounding box center [254, 355] width 248 height 151
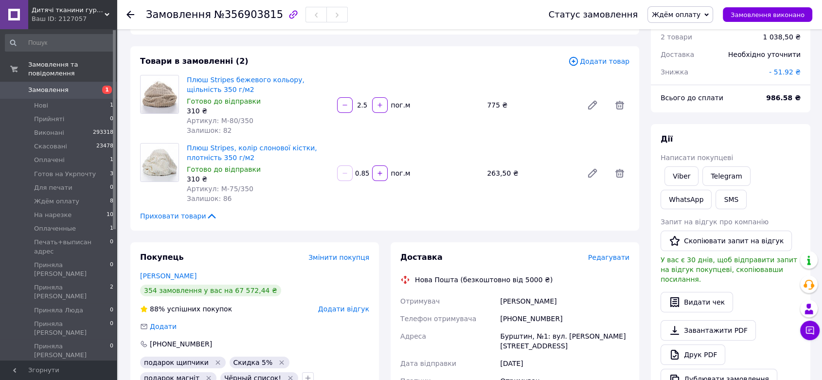
scroll to position [108, 0]
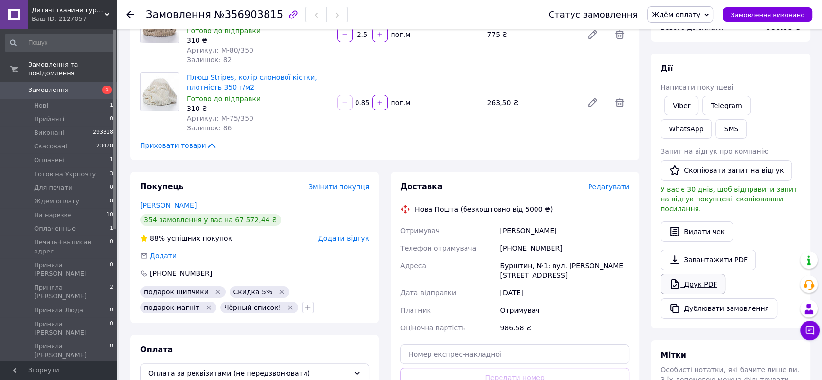
click at [701, 274] on link "Друк PDF" at bounding box center [692, 284] width 65 height 20
click at [681, 16] on span "Ждём оплату" at bounding box center [675, 15] width 49 height 8
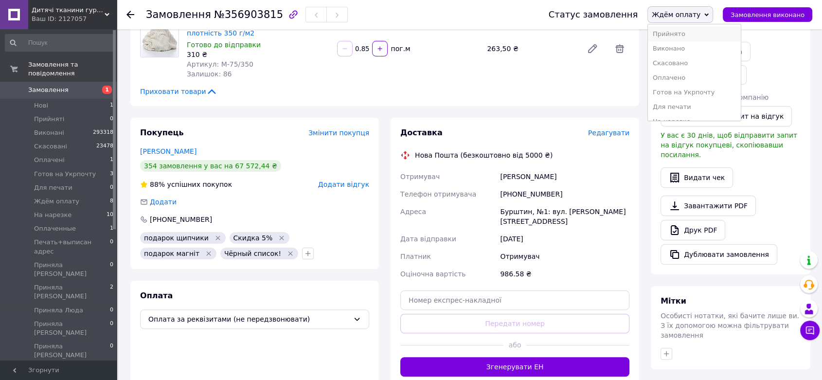
scroll to position [54, 0]
click at [690, 68] on li "На нарезке" at bounding box center [693, 67] width 93 height 15
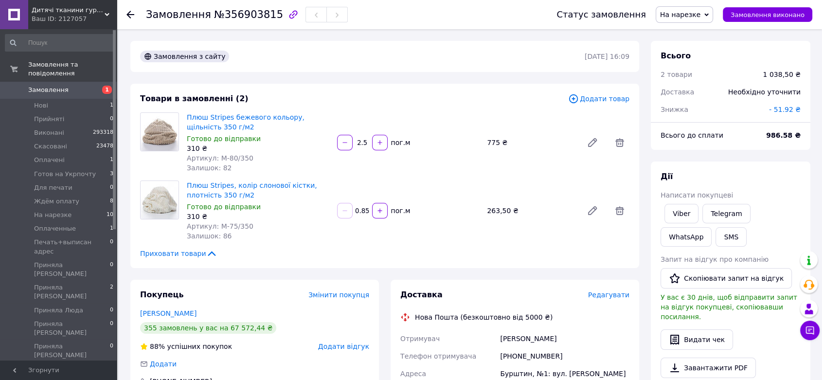
click at [95, 86] on span "1" at bounding box center [103, 90] width 27 height 9
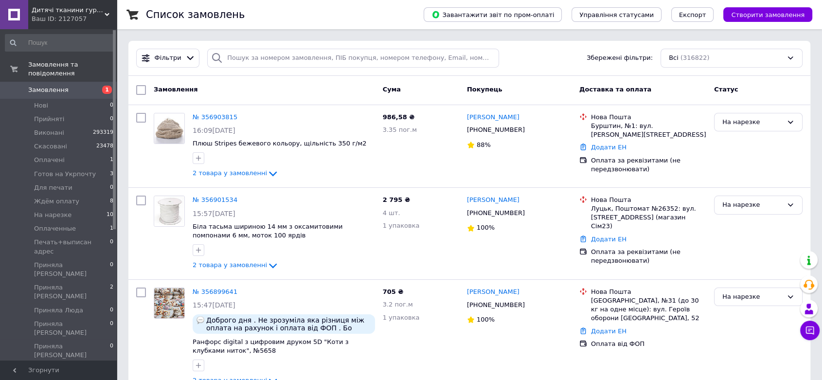
click at [54, 86] on span "Замовлення" at bounding box center [48, 90] width 40 height 9
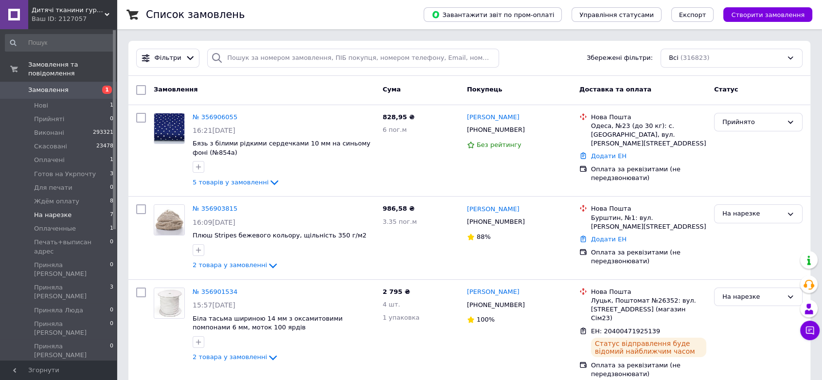
click at [62, 210] on span "На нарезке" at bounding box center [52, 214] width 37 height 9
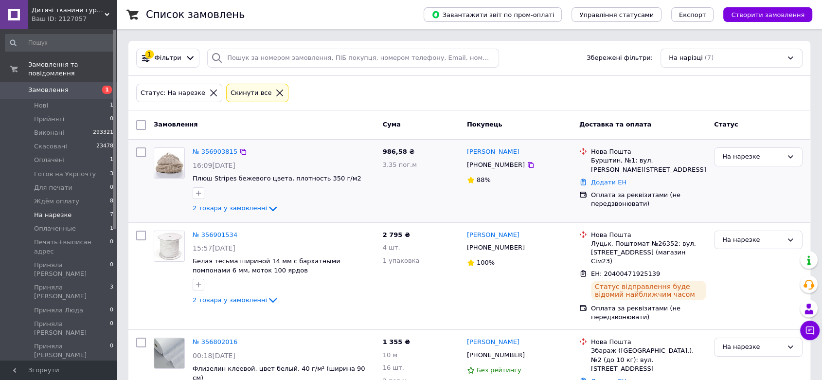
click at [303, 217] on div "№ 356903815 16:09, 12.08.2025 Плюш Stripes бежевого цвета, плотность 350 г/м2 2…" at bounding box center [284, 180] width 190 height 74
click at [90, 86] on span "1" at bounding box center [103, 90] width 27 height 9
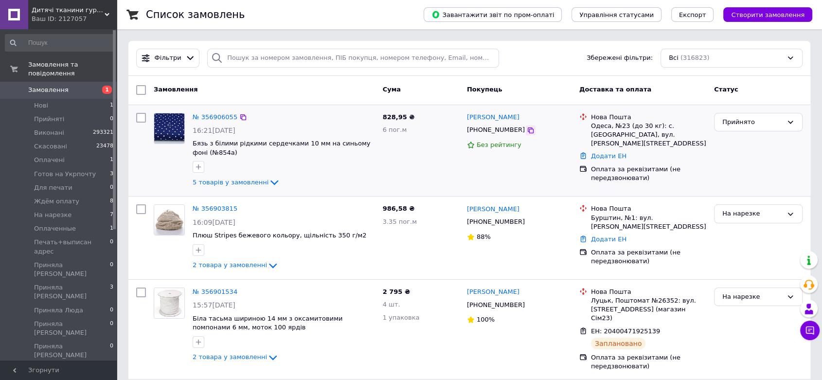
click at [526, 131] on icon at bounding box center [530, 130] width 8 height 8
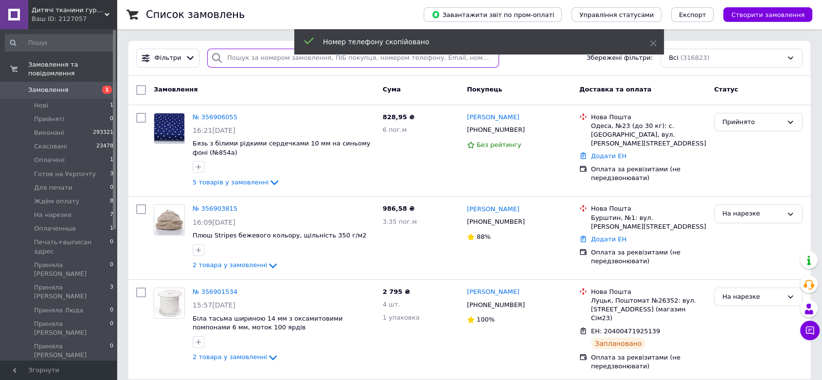
paste input "[PHONE_NUMBER]"
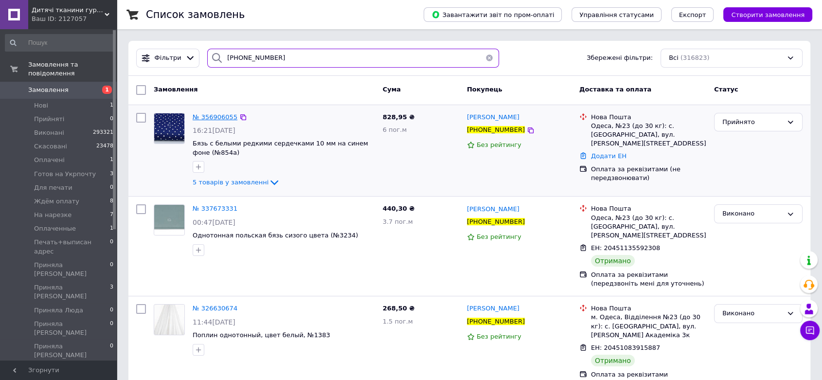
type input "[PHONE_NUMBER]"
click at [219, 116] on span "№ 356906055" at bounding box center [214, 116] width 45 height 7
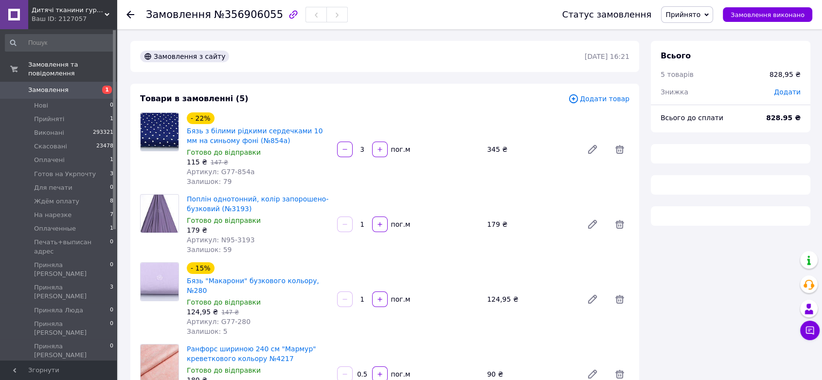
click at [700, 15] on span "Прийнято" at bounding box center [682, 15] width 35 height 8
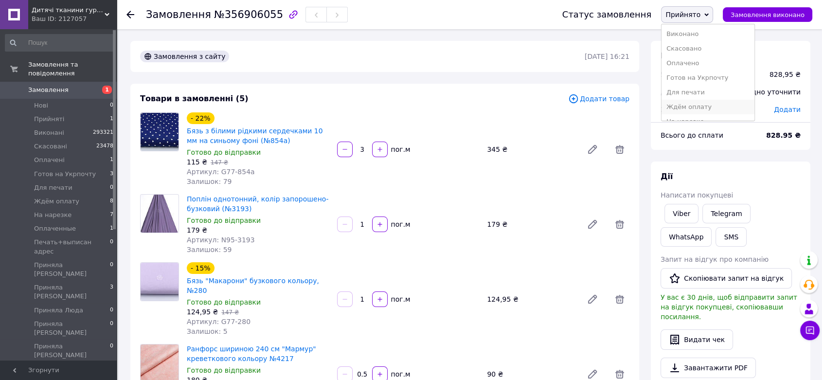
click at [702, 104] on li "Ждём оплату" at bounding box center [707, 107] width 93 height 15
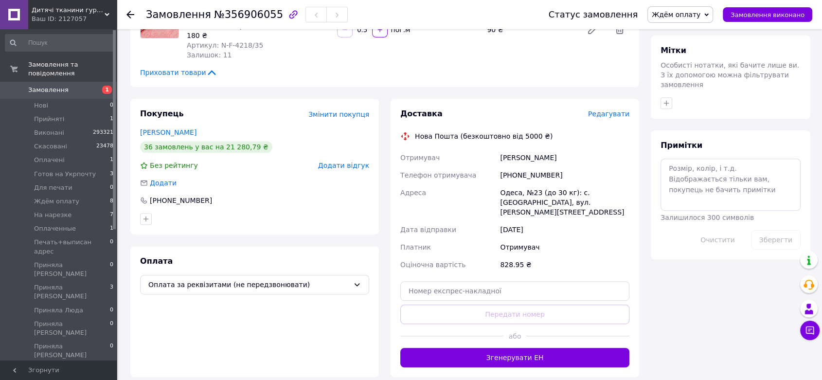
scroll to position [410, 0]
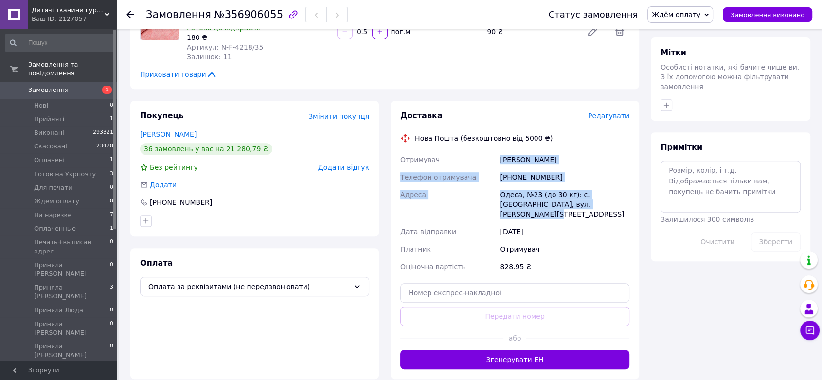
drag, startPoint x: 499, startPoint y: 148, endPoint x: 589, endPoint y: 198, distance: 102.7
click at [589, 198] on div "Отримувач Полеева Людмила Телефон отримувача +380974971291 Адреса Одеса, №23 (д…" at bounding box center [514, 213] width 233 height 124
copy div "Полеева Людмила Телефон отримувача +380974971291 Адреса Одеса, №23 (до 30 кг): …"
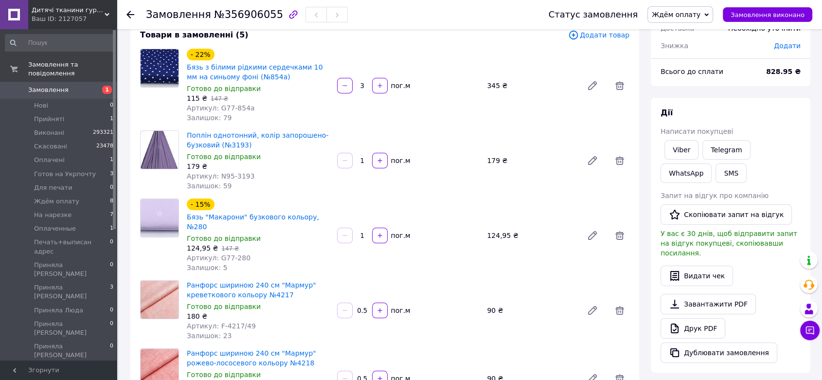
scroll to position [0, 0]
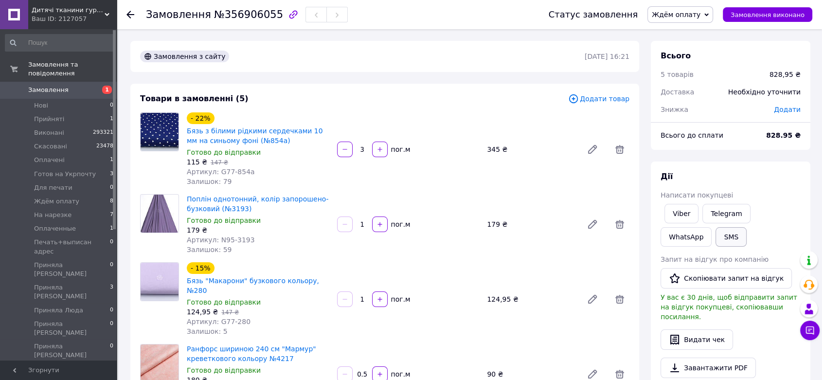
click at [715, 234] on button "SMS" at bounding box center [730, 236] width 31 height 19
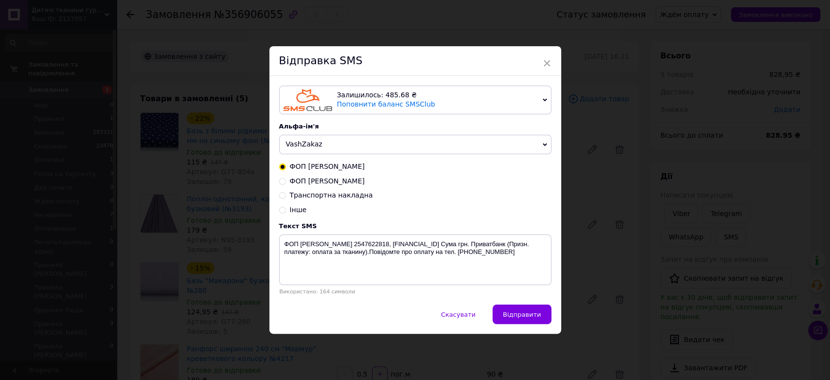
click at [326, 181] on span "ФОП Мазурок Л. Д." at bounding box center [327, 181] width 75 height 8
click at [286, 181] on input "ФОП Мазурок Л. Д." at bounding box center [282, 180] width 7 height 7
radio input "true"
radio input "false"
click at [528, 245] on textarea "ФОП Мазурок Л. Д. ЄРДПОУ 2600502306, UA273077700000026007611189102 Сума грн. А-…" at bounding box center [415, 259] width 272 height 51
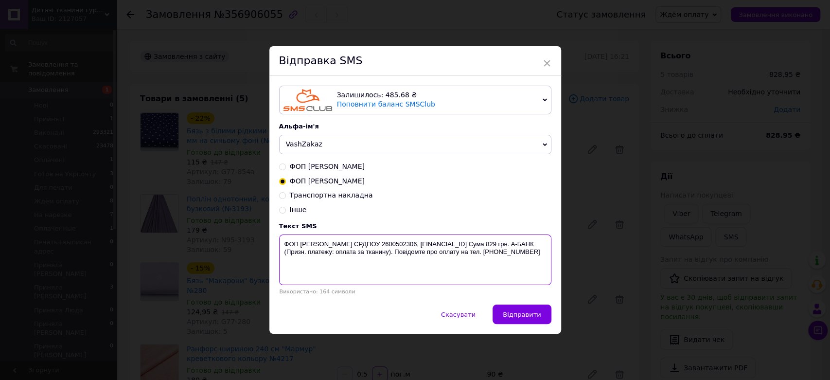
click at [285, 244] on textarea "ФОП Мазурок Л. Д. ЄРДПОУ 2600502306, UA273077700000026007611189102 Сума 829 грн…" at bounding box center [415, 259] width 272 height 51
click at [283, 244] on textarea "ФОП Мазурок Л. Д. ЄРДПОУ 2600502306, UA273077700000026007611189102 Сума 829 грн…" at bounding box center [415, 259] width 272 height 51
drag, startPoint x: 283, startPoint y: 244, endPoint x: 425, endPoint y: 253, distance: 141.8
click at [425, 253] on textarea "ФОП Мазурок Л. Д. ЄРДПОУ 2600502306, UA273077700000026007611189102 Сума 829 грн…" at bounding box center [415, 259] width 272 height 51
type textarea "ФОП Мазурок Л. Д. ЄРДПОУ 2600502306, UA273077700000026007611189102 Сума 829 грн…"
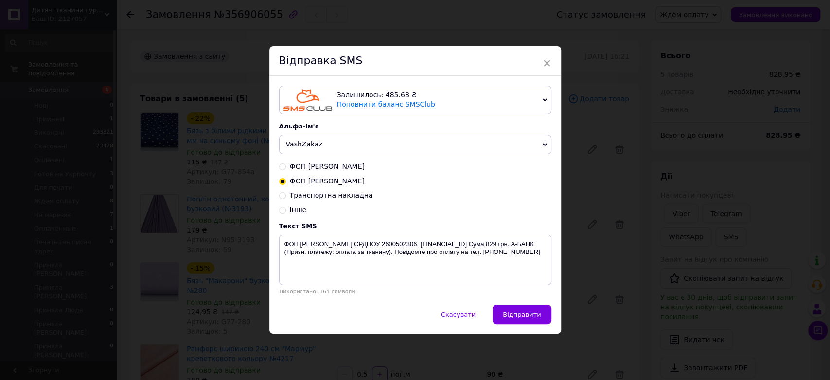
click at [698, 211] on div "× Відправка SMS Залишилось: 485.68 ₴ Поповнити баланс SMSClub Підключити LetsAd…" at bounding box center [415, 190] width 830 height 380
click at [698, 211] on div "Viber" at bounding box center [681, 213] width 38 height 23
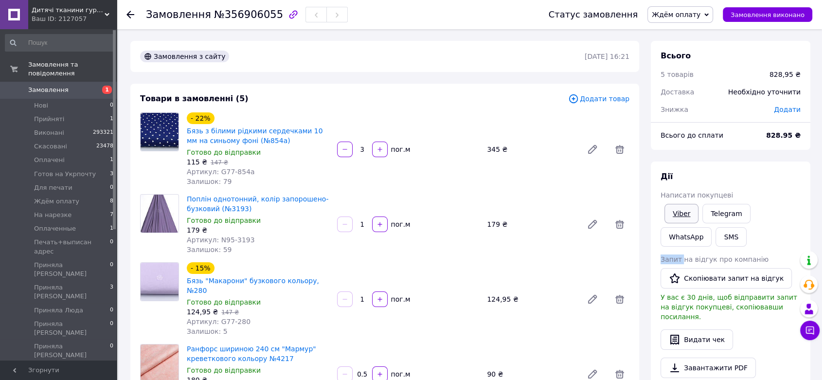
click at [684, 211] on link "Viber" at bounding box center [681, 213] width 34 height 19
click at [801, 165] on div "Дії Написати покупцеві Viber Telegram WhatsApp SMS Запит на відгук про компанію…" at bounding box center [729, 298] width 159 height 275
click at [681, 212] on link "Viber" at bounding box center [681, 213] width 34 height 19
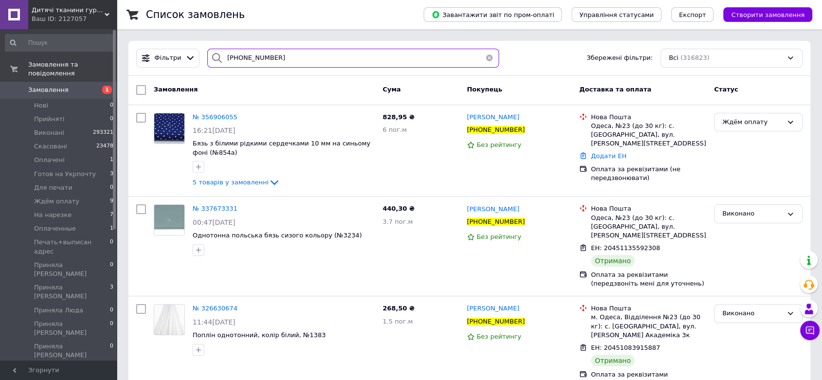
click at [313, 60] on input "+380974971291" at bounding box center [353, 58] width 292 height 19
click at [86, 194] on li "Ждём оплату 9" at bounding box center [59, 201] width 119 height 14
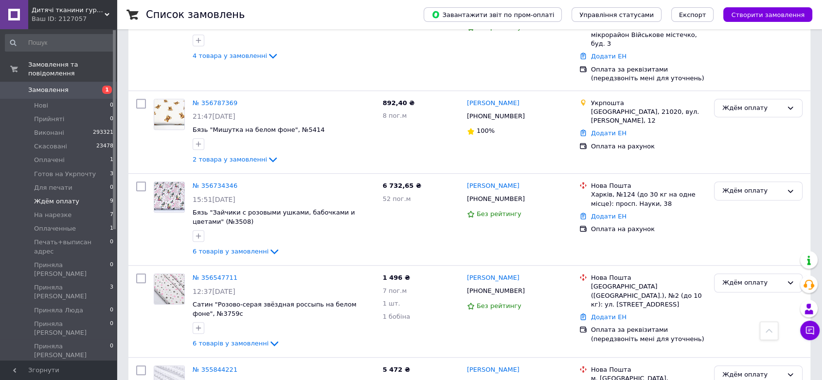
scroll to position [518, 0]
click at [768, 187] on div "Ждём оплату" at bounding box center [752, 192] width 60 height 10
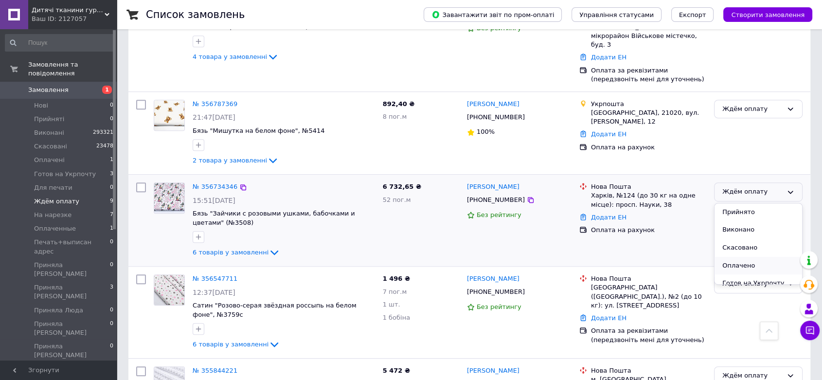
click at [743, 257] on li "Оплачено" at bounding box center [757, 266] width 87 height 18
click at [44, 86] on span "Замовлення" at bounding box center [48, 90] width 40 height 9
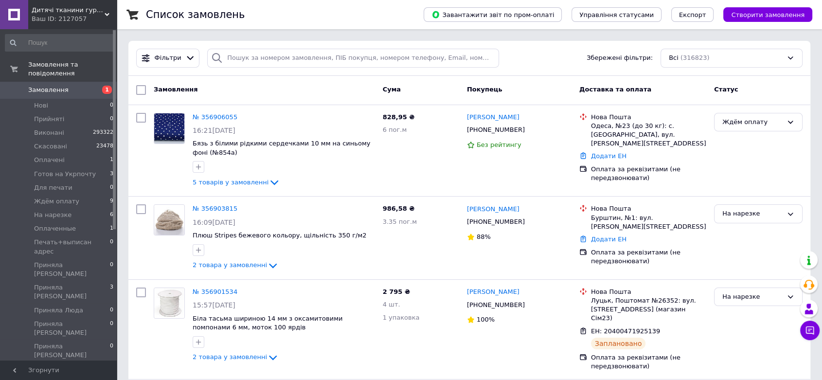
click at [93, 86] on span "1" at bounding box center [103, 90] width 27 height 9
click at [90, 153] on li "Оплачені 1" at bounding box center [59, 160] width 119 height 14
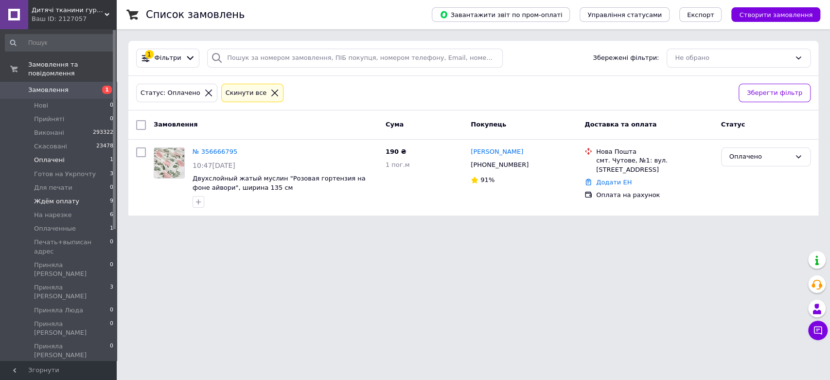
click at [86, 194] on li "Ждём оплату 9" at bounding box center [59, 201] width 119 height 14
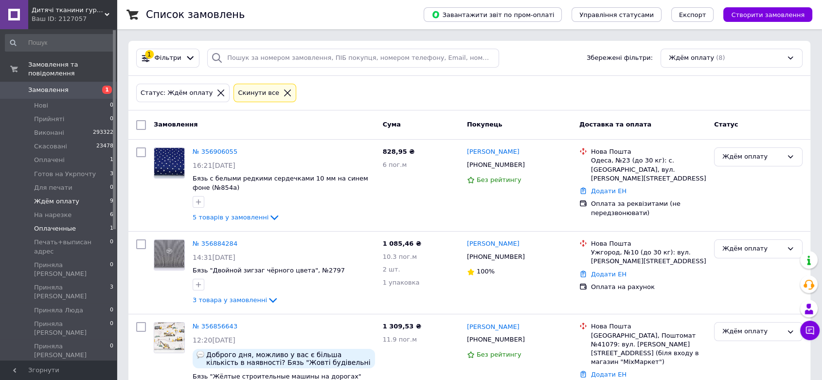
click at [76, 222] on li "Оплаченные 1" at bounding box center [59, 229] width 119 height 14
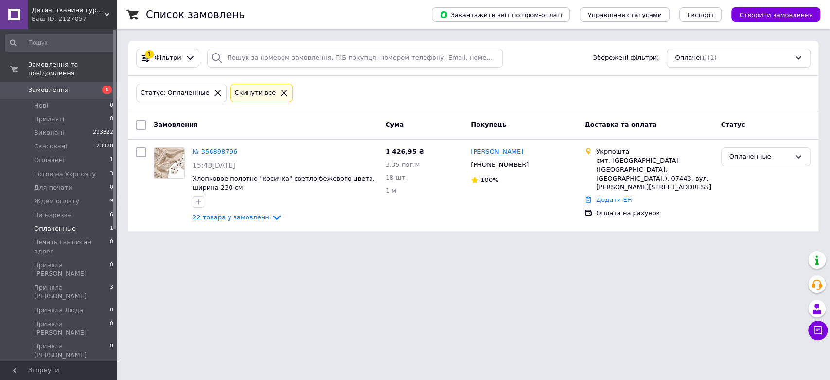
click at [78, 86] on span "Замовлення" at bounding box center [59, 90] width 62 height 9
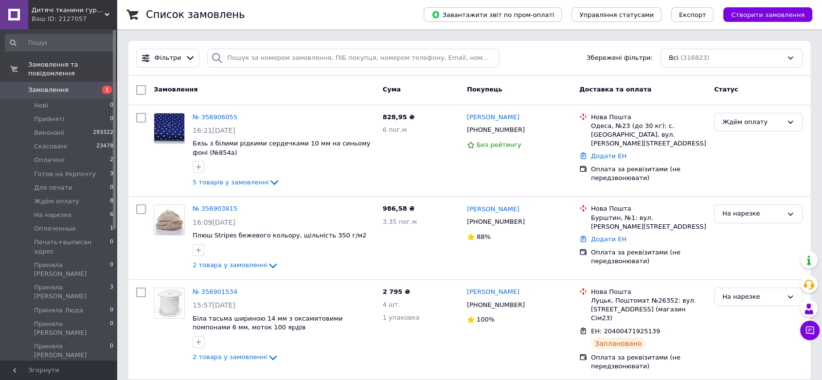
click at [86, 86] on span "Замовлення" at bounding box center [59, 90] width 62 height 9
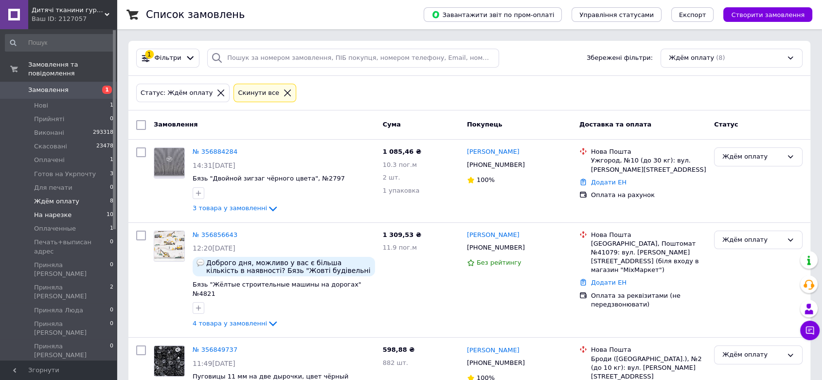
click at [74, 208] on li "На нарезке 10" at bounding box center [59, 215] width 119 height 14
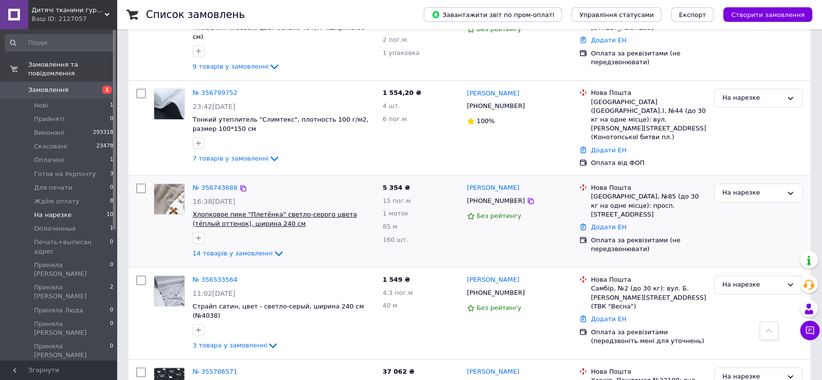
scroll to position [690, 0]
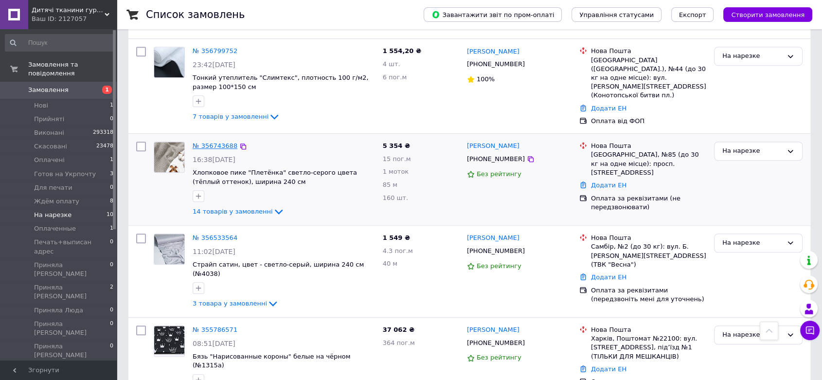
click at [217, 142] on link "№ 356743688" at bounding box center [214, 145] width 45 height 7
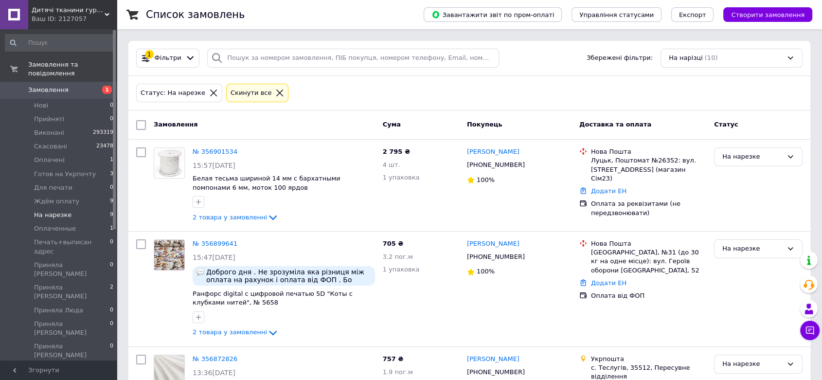
click at [86, 86] on span "Замовлення" at bounding box center [59, 90] width 62 height 9
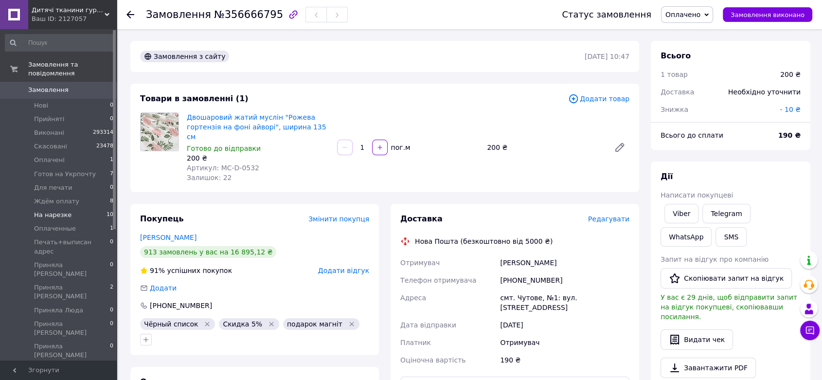
click at [92, 208] on li "На нарезке 10" at bounding box center [59, 215] width 119 height 14
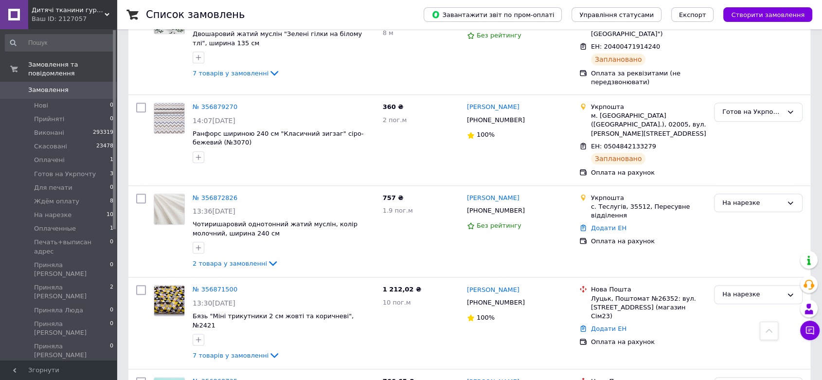
scroll to position [1080, 0]
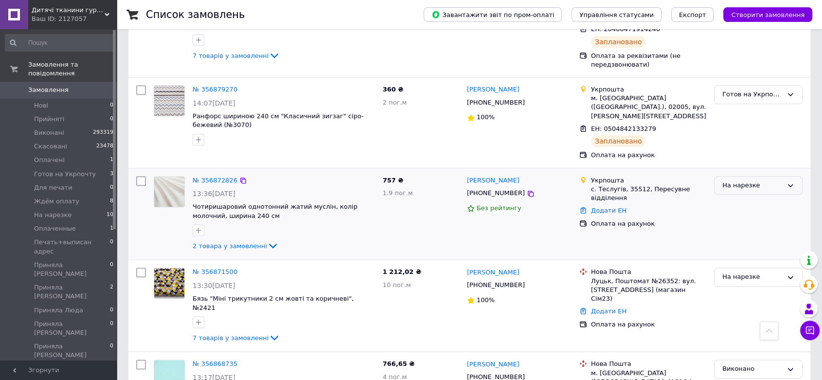
click at [765, 180] on div "На нарезке" at bounding box center [752, 185] width 60 height 10
click at [744, 262] on li "Приняла [PERSON_NAME]" at bounding box center [757, 276] width 87 height 28
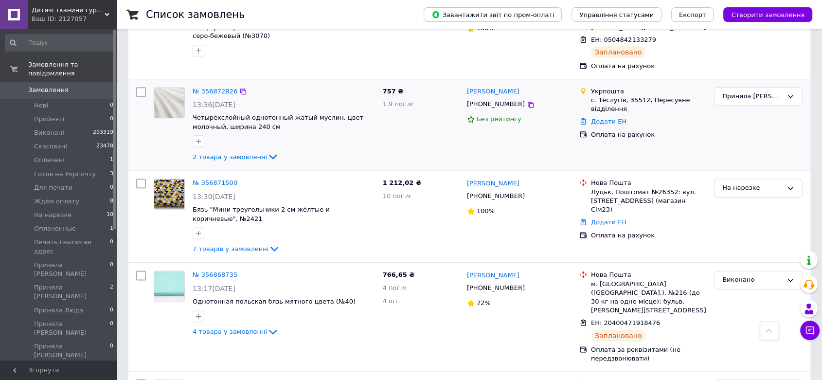
scroll to position [1188, 0]
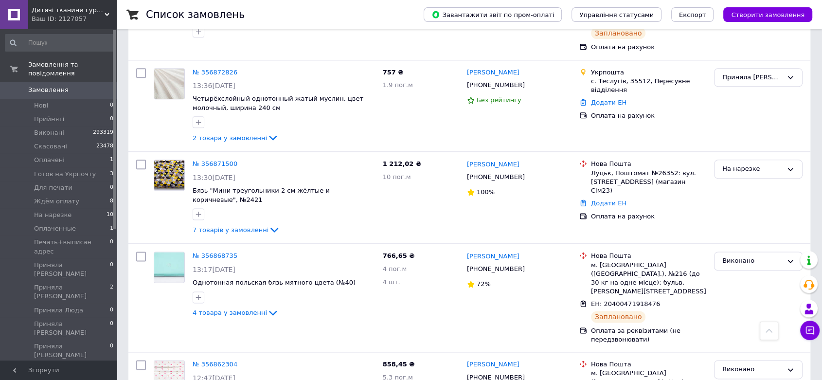
click at [36, 86] on span "Замовлення" at bounding box center [48, 90] width 40 height 9
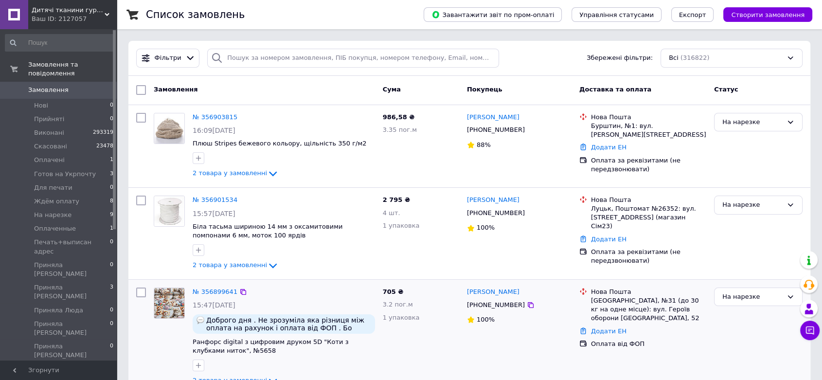
drag, startPoint x: 408, startPoint y: 345, endPoint x: 407, endPoint y: 332, distance: 13.2
click at [408, 345] on div "705 ₴ 3.2 пог.м 1 упаковка" at bounding box center [421, 336] width 84 height 107
click at [101, 82] on link "Замовлення 0" at bounding box center [59, 90] width 119 height 17
click at [157, 172] on div at bounding box center [169, 146] width 39 height 74
click at [79, 86] on link "Замовлення 0" at bounding box center [59, 90] width 119 height 17
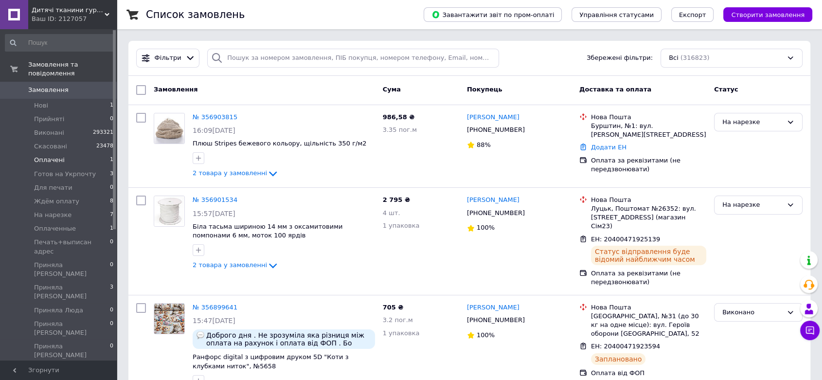
click at [89, 153] on li "Оплачені 1" at bounding box center [59, 160] width 119 height 14
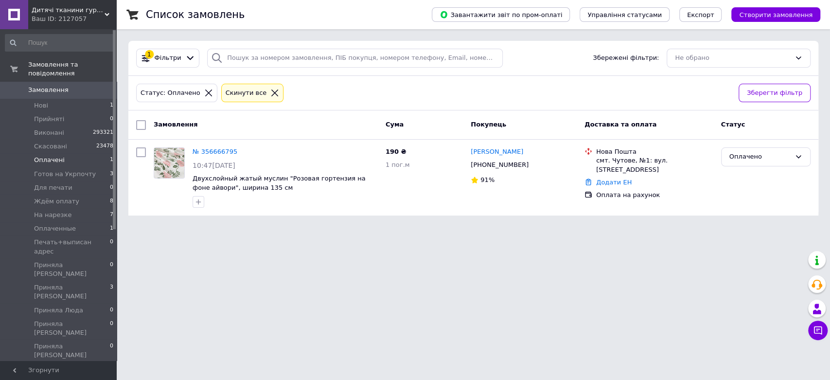
click at [83, 86] on span "Замовлення" at bounding box center [59, 90] width 62 height 9
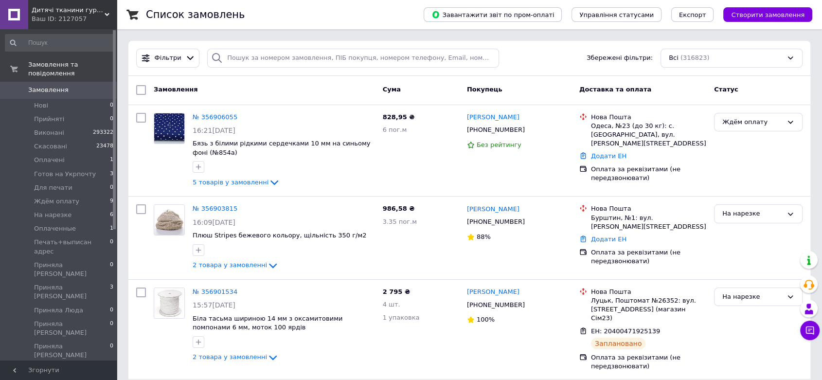
click at [87, 86] on span "Замовлення" at bounding box center [59, 90] width 62 height 9
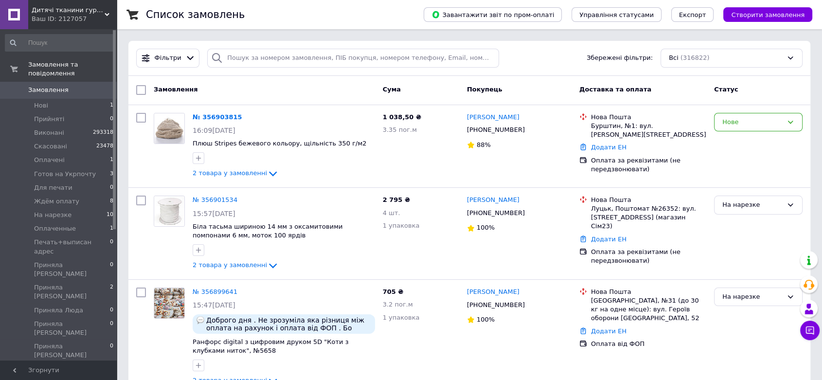
click at [101, 87] on link "Замовлення 0" at bounding box center [59, 90] width 119 height 17
click at [98, 99] on li "Нові 1" at bounding box center [59, 106] width 119 height 14
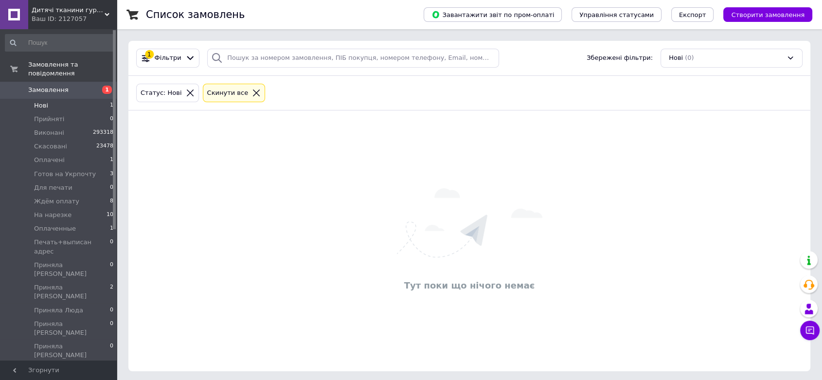
click at [69, 86] on link "Замовлення 1" at bounding box center [59, 90] width 119 height 17
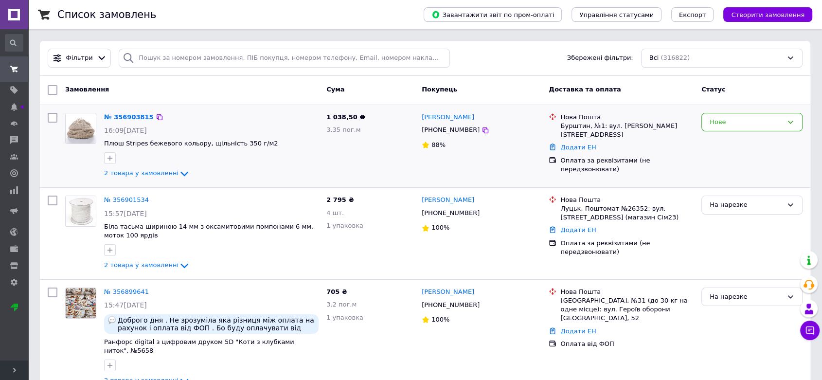
click at [313, 147] on span "Плюш Stripes бежевого кольору, щільність 350 г/м2" at bounding box center [211, 143] width 214 height 9
